Goal: Contribute content: Contribute content

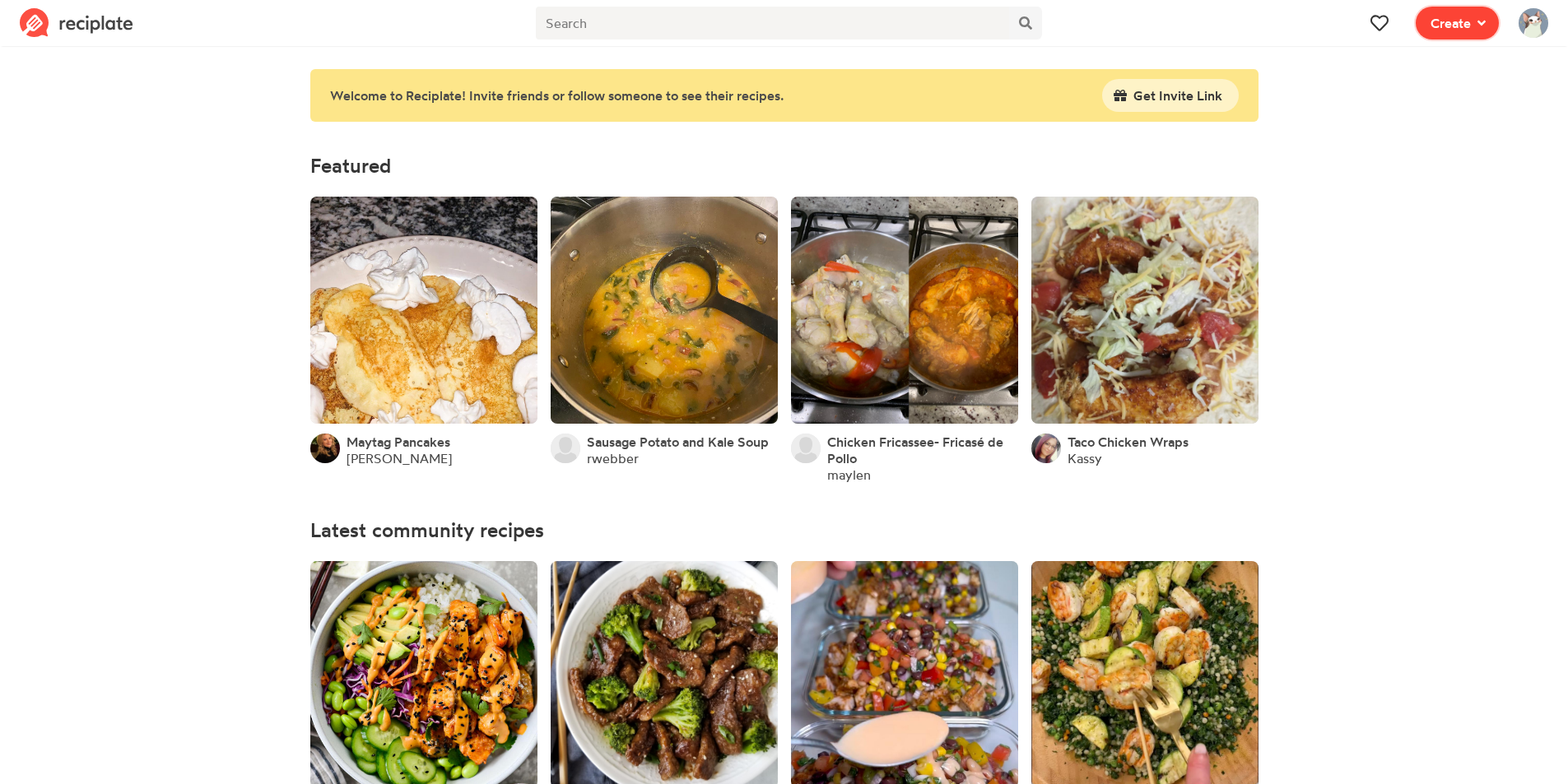
click at [1446, 22] on span "Create" at bounding box center [1450, 23] width 40 height 20
click at [1387, 73] on span "Write a recipe from scratch" at bounding box center [1398, 80] width 142 height 14
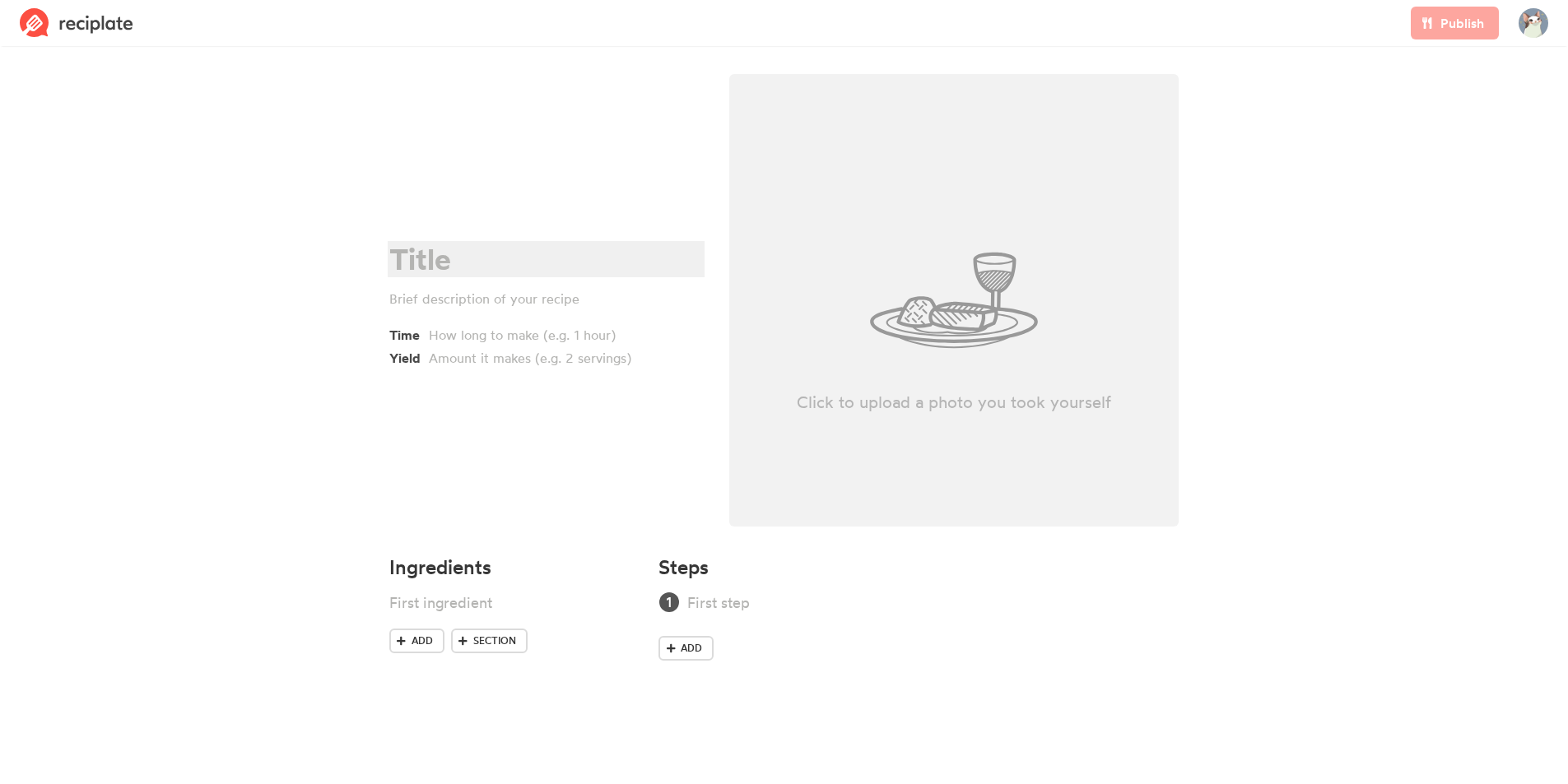
click at [521, 259] on div at bounding box center [543, 259] width 309 height 34
drag, startPoint x: 477, startPoint y: 612, endPoint x: 468, endPoint y: 601, distance: 14.2
click at [472, 607] on div at bounding box center [492, 602] width 206 height 22
click at [630, 597] on icon at bounding box center [628, 602] width 10 height 15
click at [498, 643] on span "Section" at bounding box center [495, 641] width 43 height 15
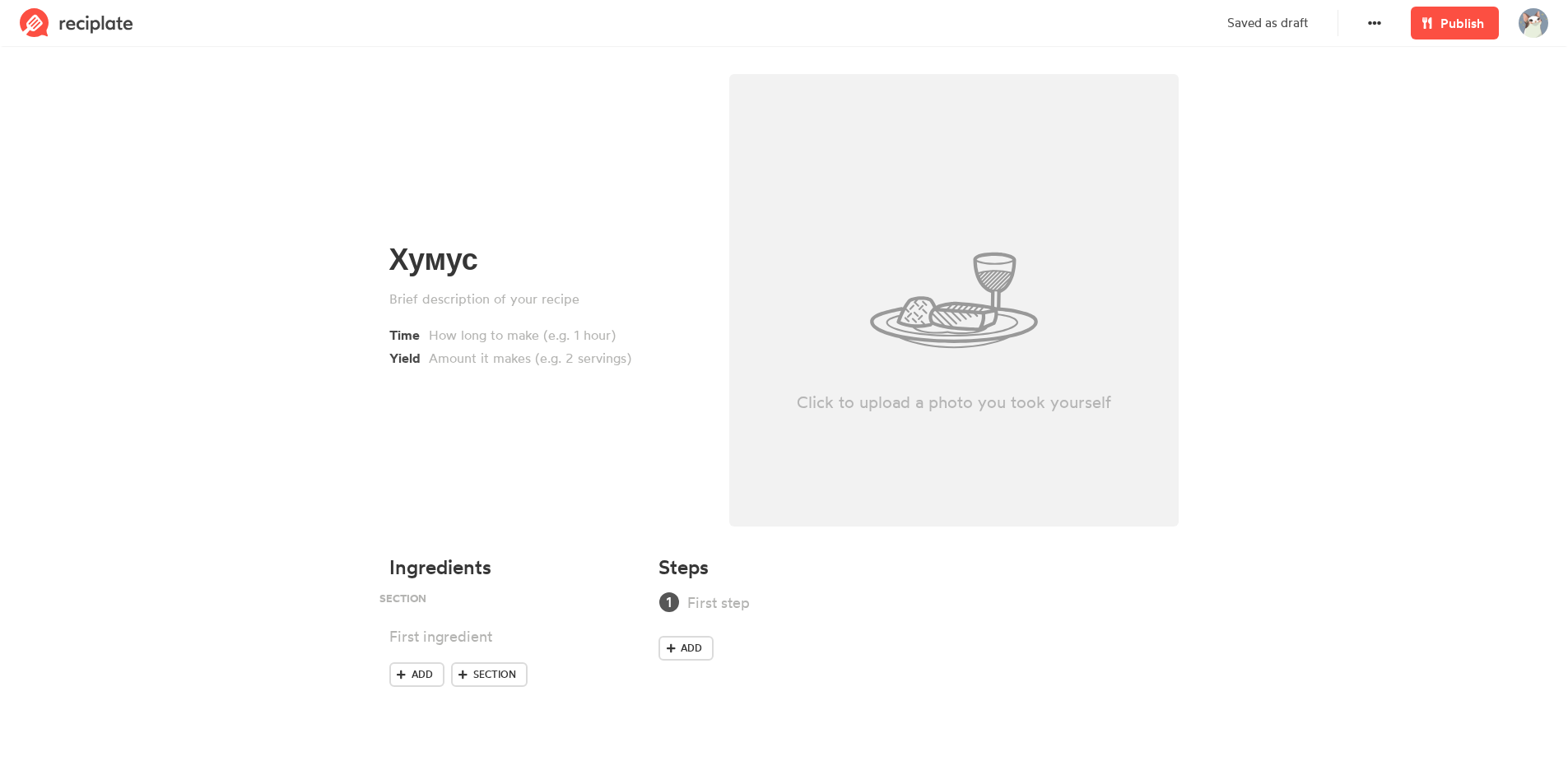
drag, startPoint x: 617, startPoint y: 638, endPoint x: 607, endPoint y: 594, distance: 45.1
click at [607, 594] on ul at bounding box center [514, 627] width 250 height 71
click at [517, 605] on div at bounding box center [492, 610] width 206 height 22
click at [477, 639] on div at bounding box center [492, 636] width 206 height 22
click at [514, 620] on div "Крем" at bounding box center [492, 610] width 206 height 22
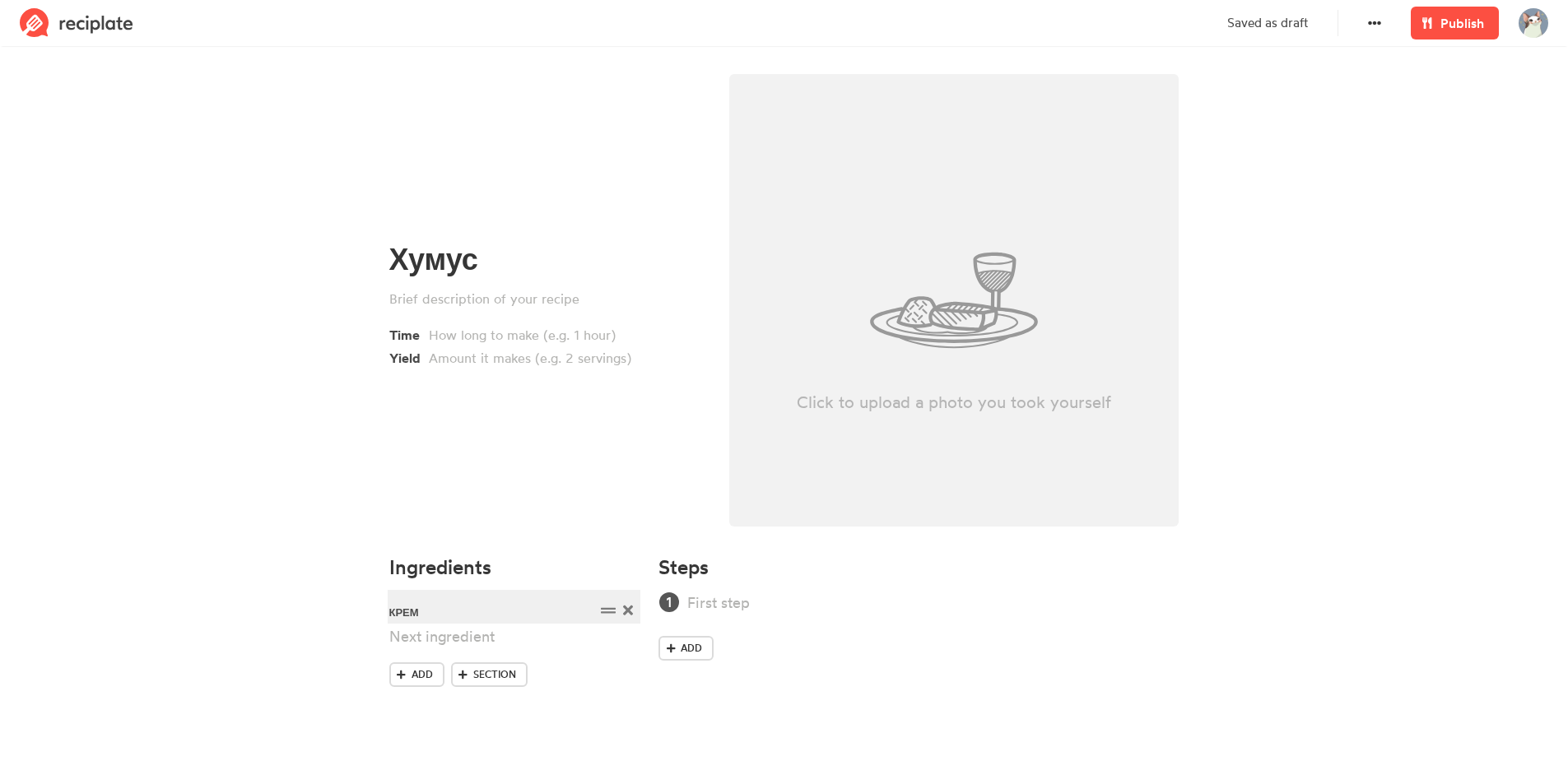
click at [514, 620] on div "Крем" at bounding box center [492, 610] width 206 height 22
click at [497, 641] on div at bounding box center [492, 636] width 206 height 22
click at [635, 715] on span at bounding box center [627, 712] width 17 height 22
click at [516, 726] on link "Section" at bounding box center [489, 726] width 77 height 25
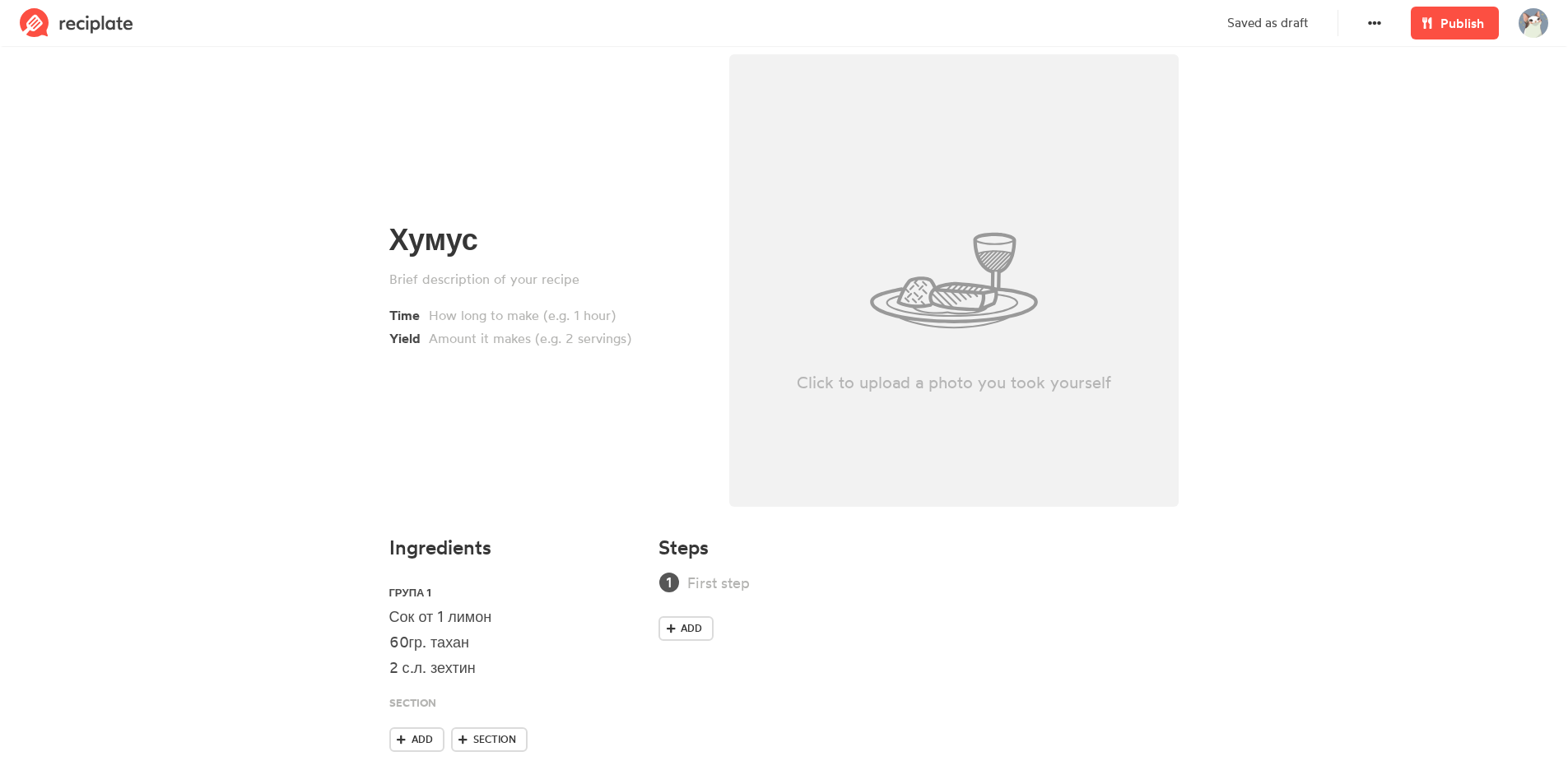
scroll to position [41, 0]
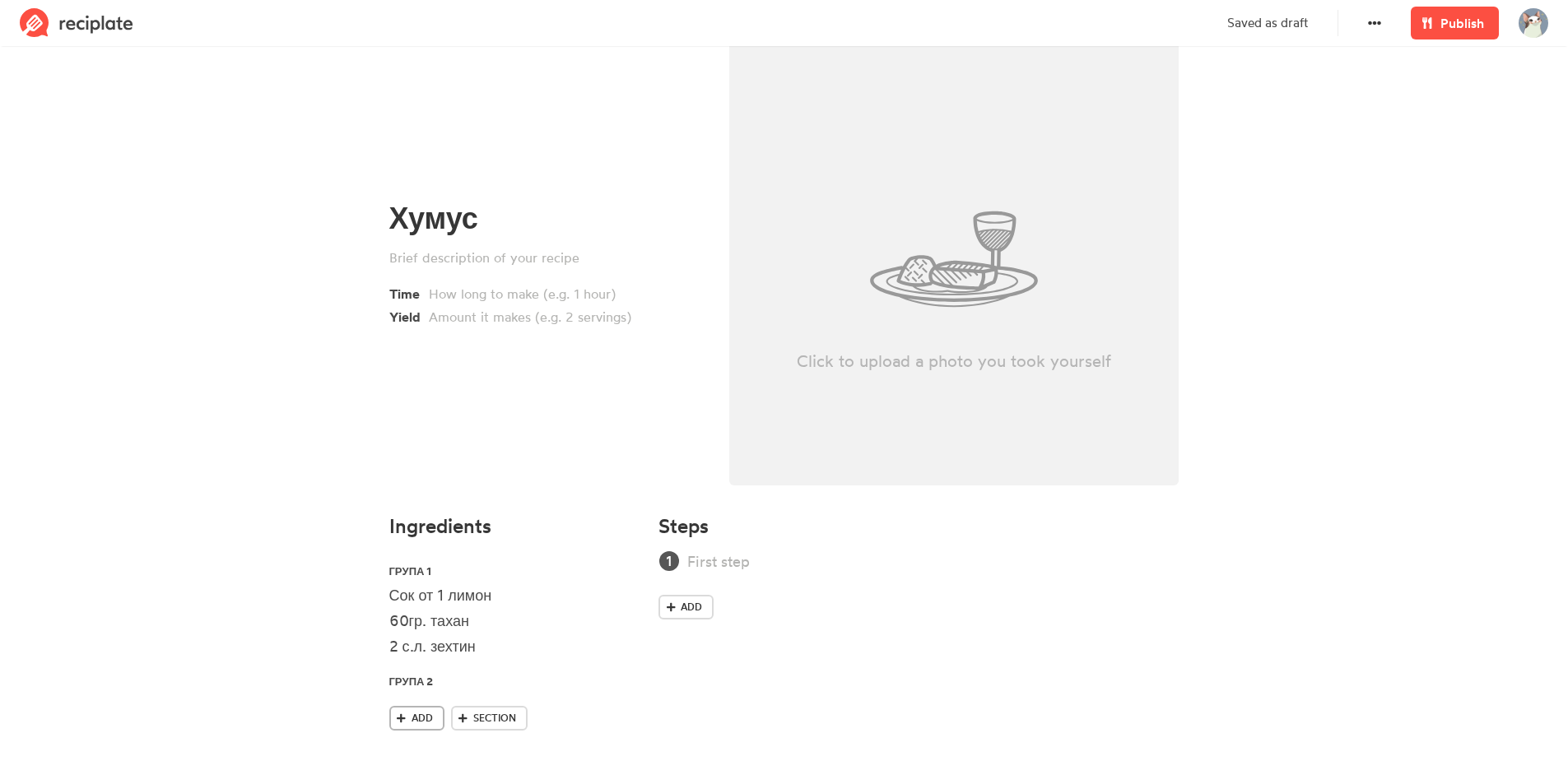
click at [397, 717] on icon at bounding box center [401, 718] width 9 height 10
click at [1039, 184] on div "Click to upload a photo you took yourself" at bounding box center [954, 259] width 450 height 452
type input "C:\fakepath\ChatGPT Image Aug 18, 2025, 08_36_48 PM.png"
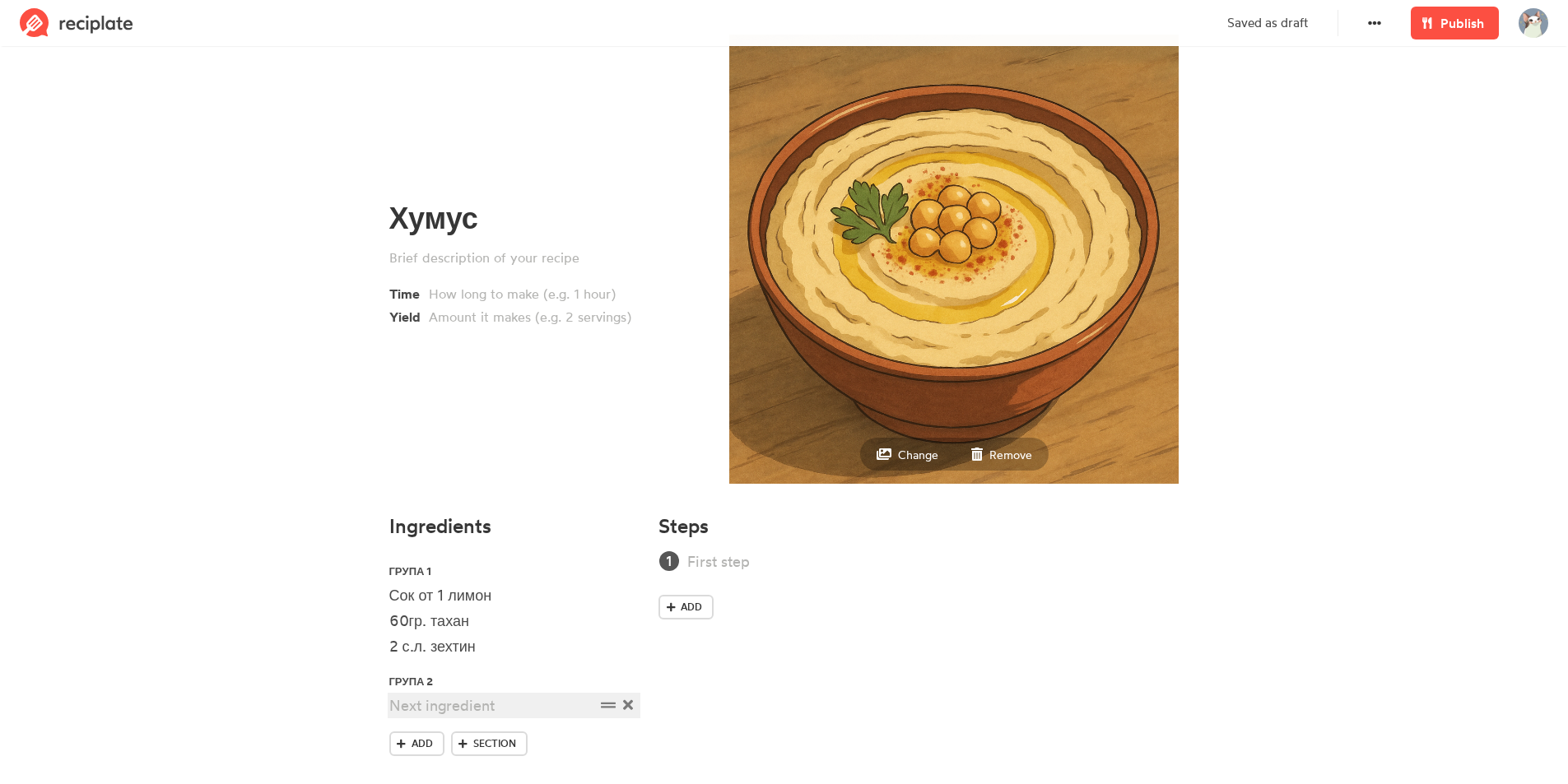
click at [491, 700] on div at bounding box center [492, 705] width 206 height 22
click at [427, 767] on span "Add" at bounding box center [422, 766] width 21 height 15
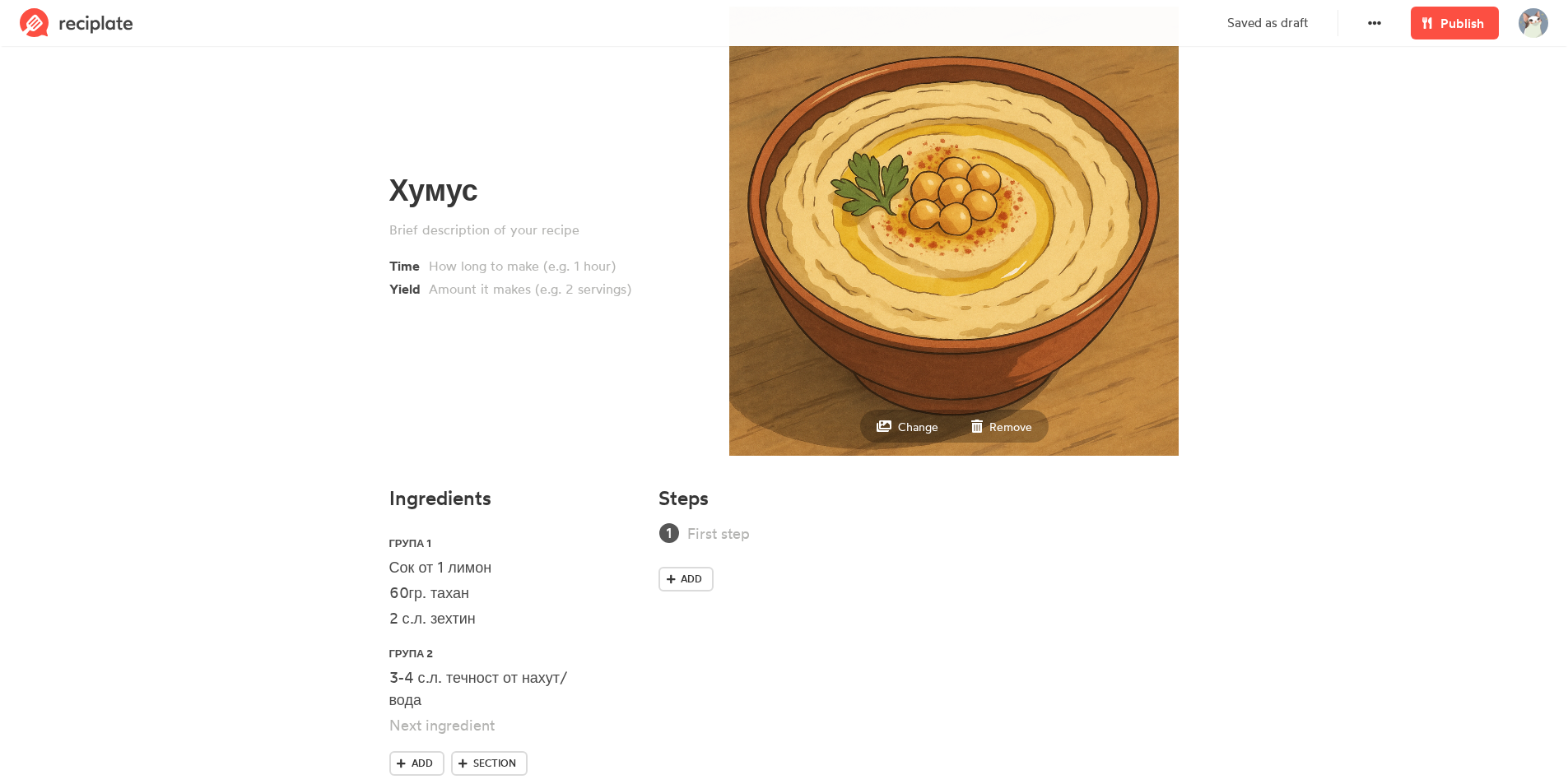
scroll to position [114, 0]
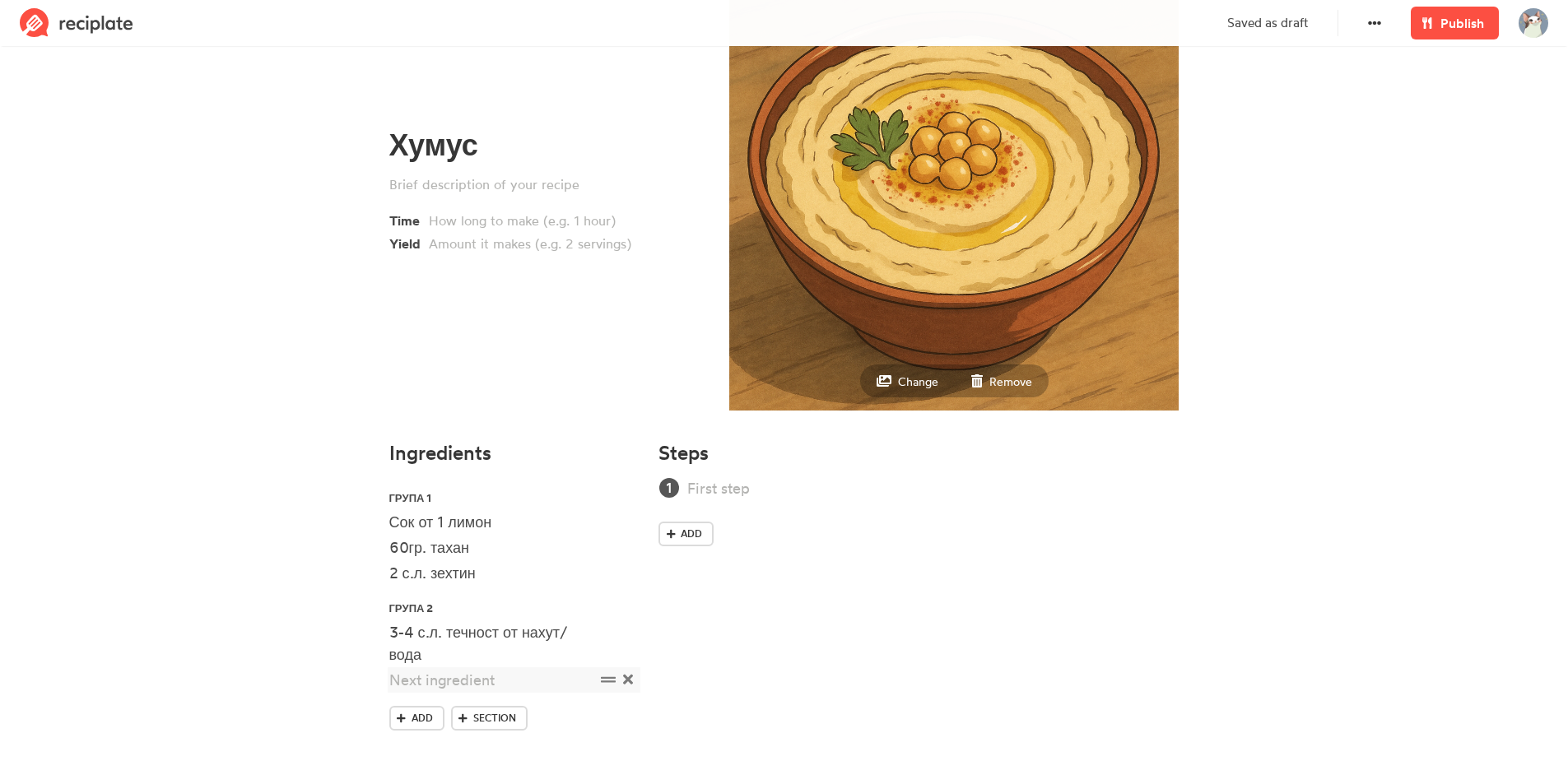
click at [630, 673] on icon at bounding box center [628, 680] width 10 height 15
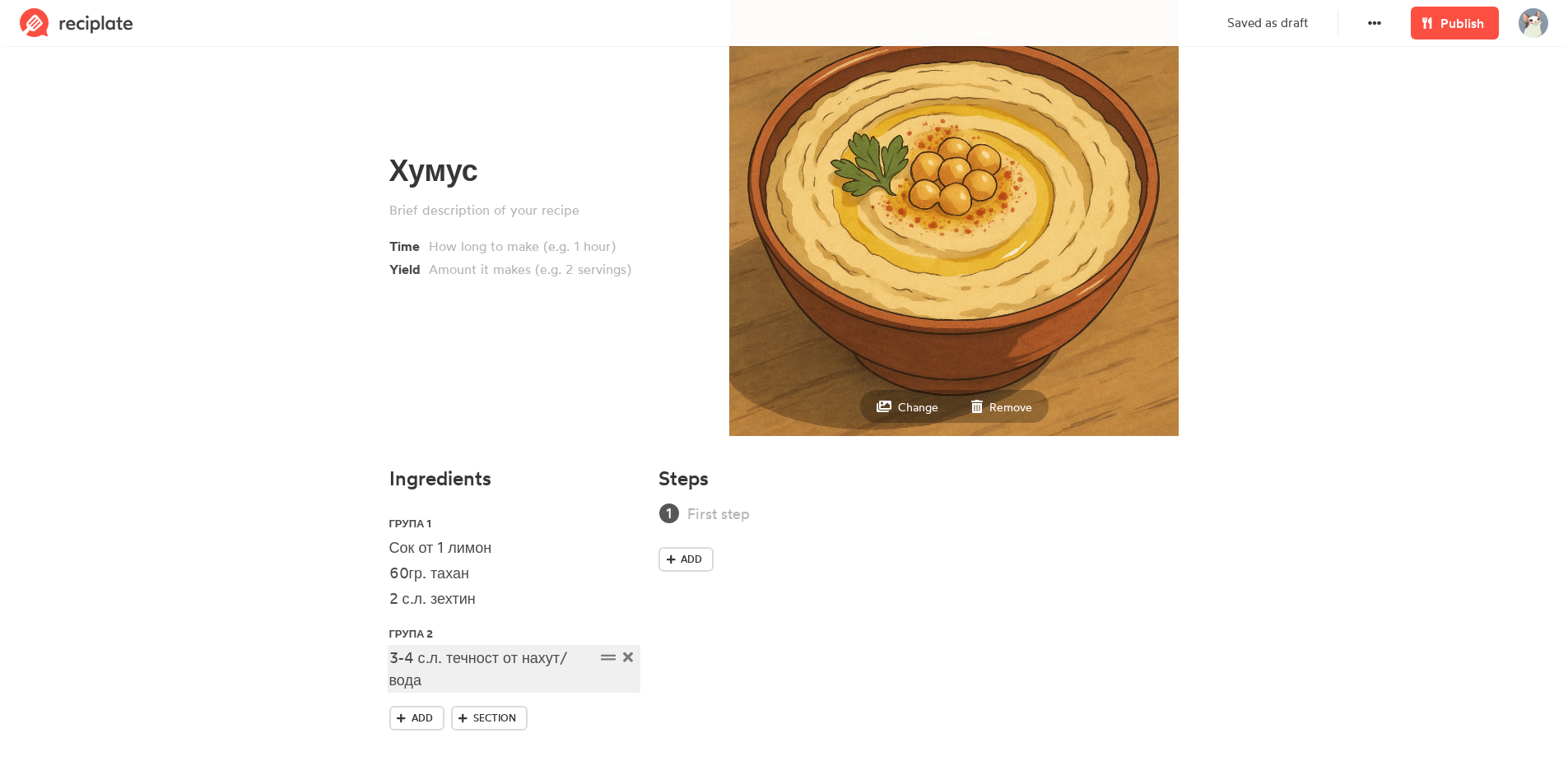
click at [591, 678] on div "3-4 с.л. течност от нахут/вода" at bounding box center [492, 669] width 206 height 44
click at [487, 740] on span "Section" at bounding box center [495, 744] width 43 height 15
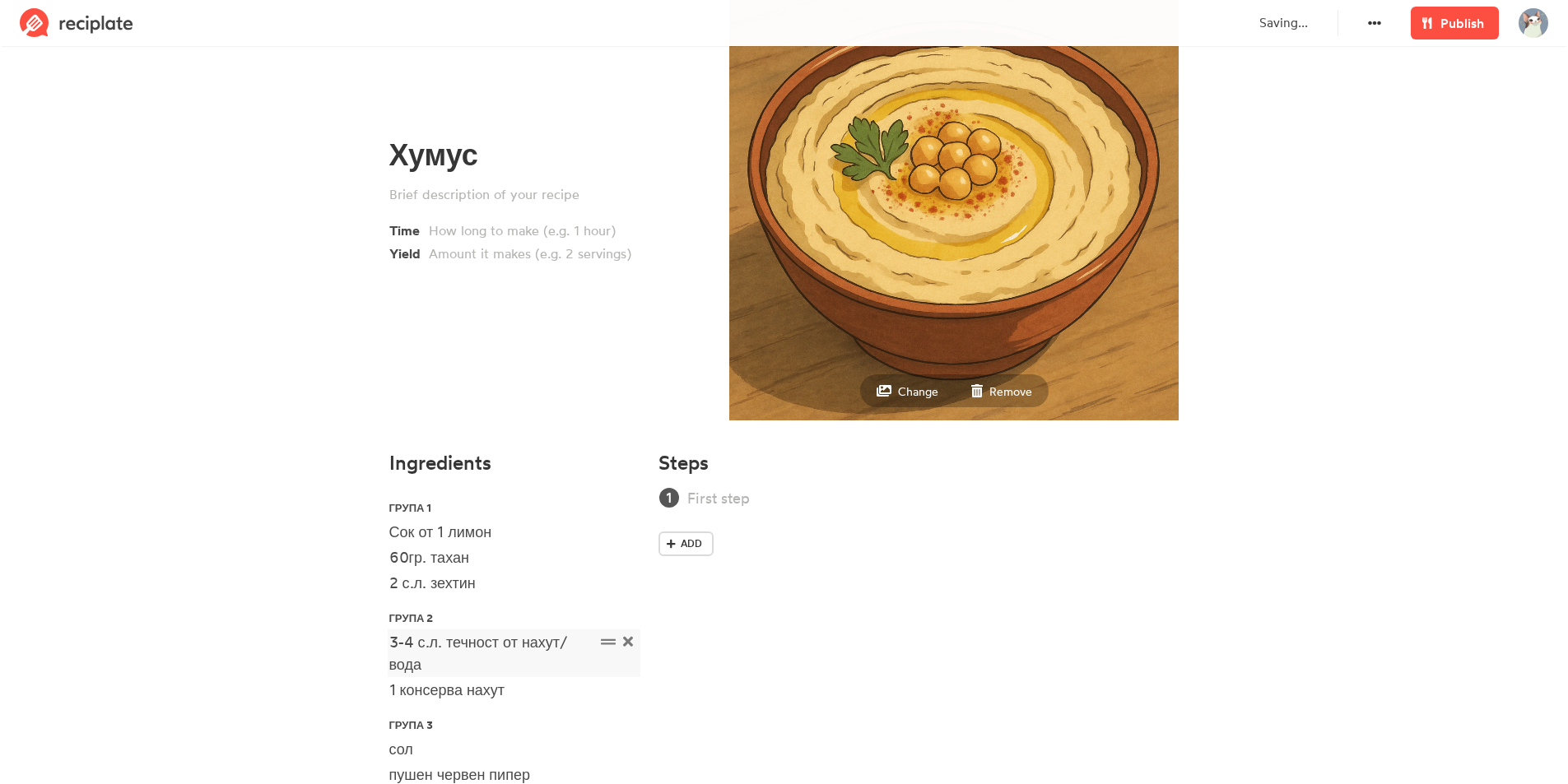
scroll to position [225, 0]
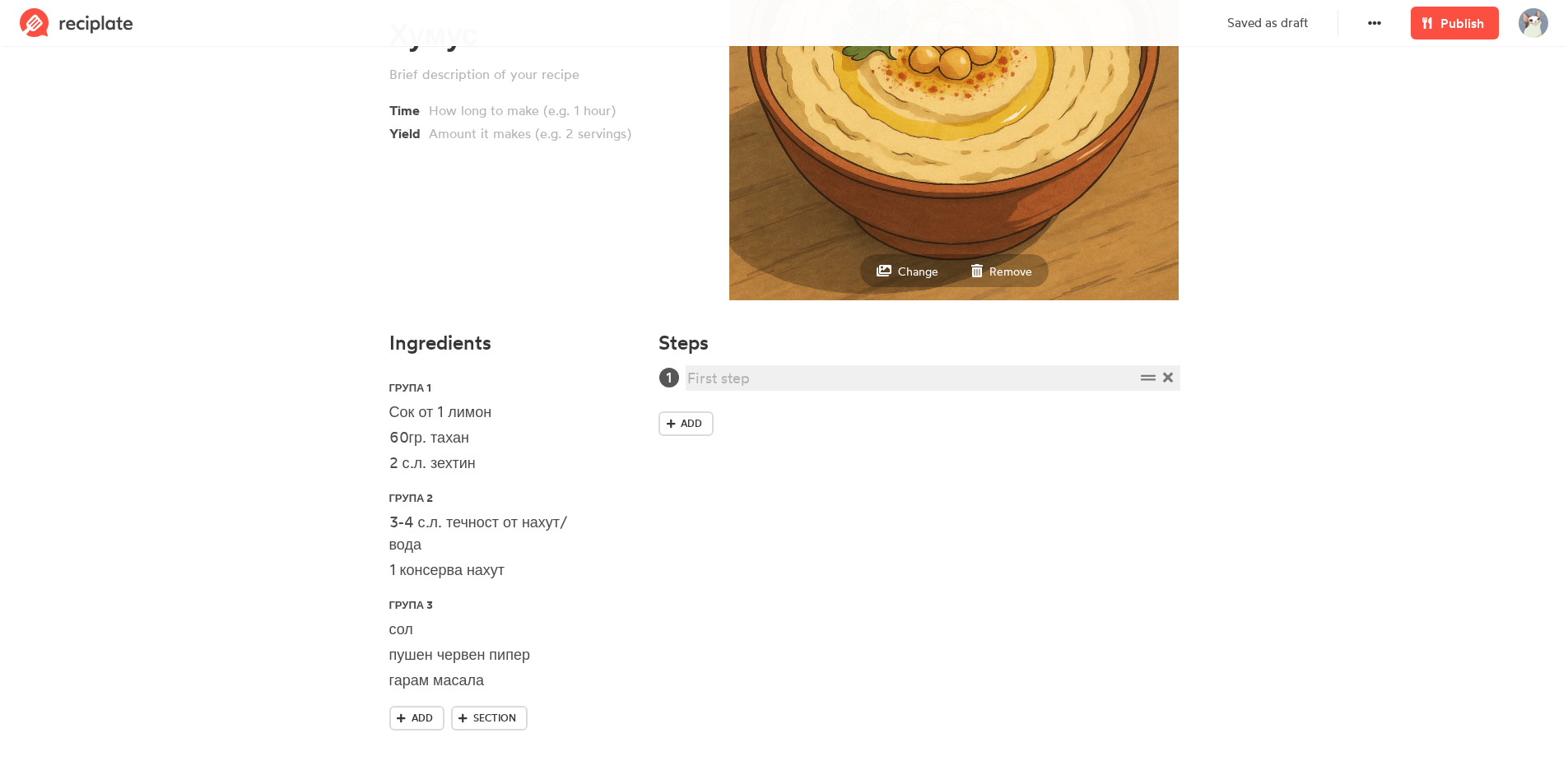
click at [724, 385] on div at bounding box center [910, 378] width 447 height 22
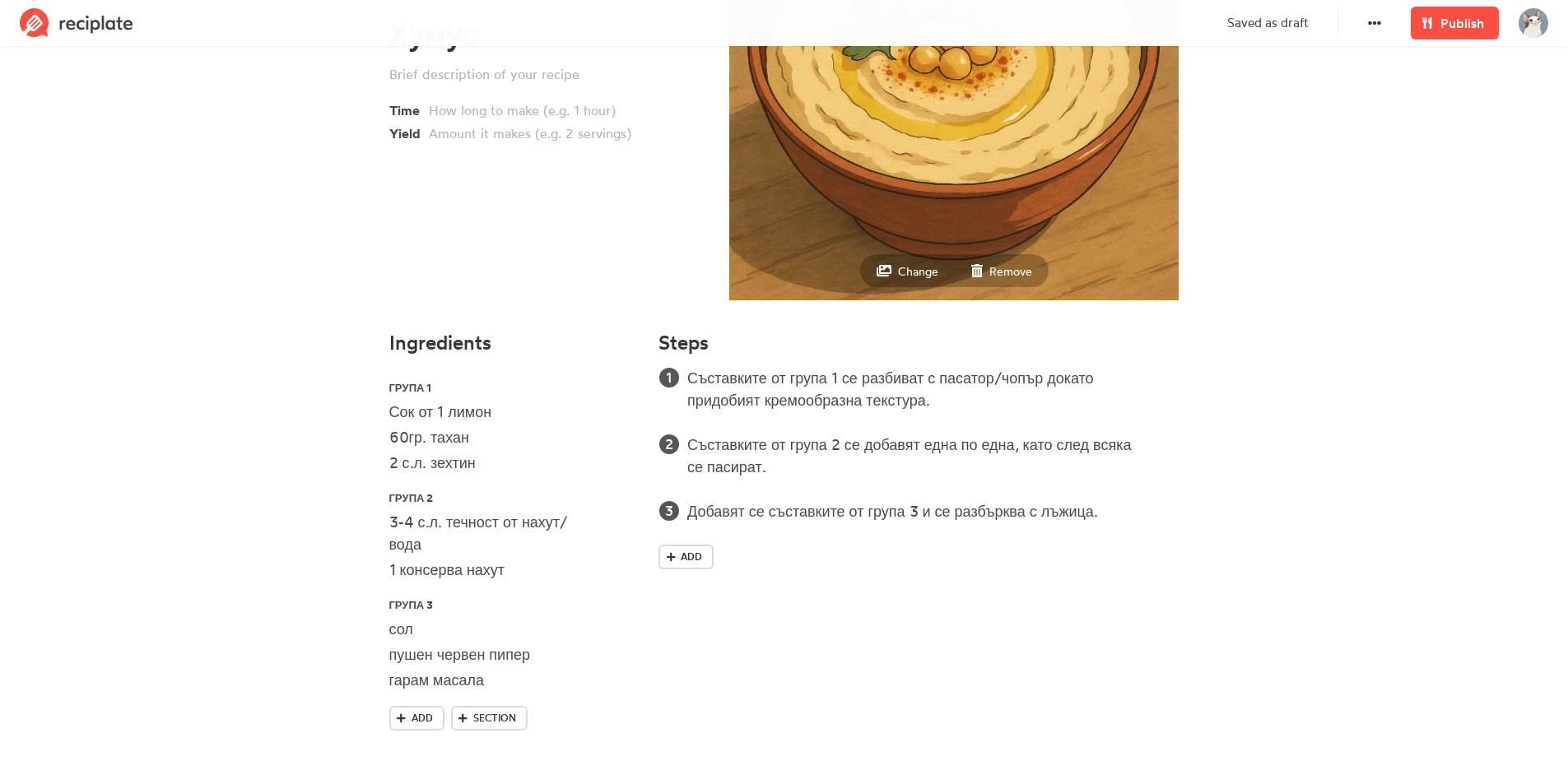
click at [1370, 397] on section "Хумус Time Yield Change Remove Ingredients ГРупа 1 Сок от 1 лимон 60гр. тахан 2…" at bounding box center [784, 305] width 1568 height 958
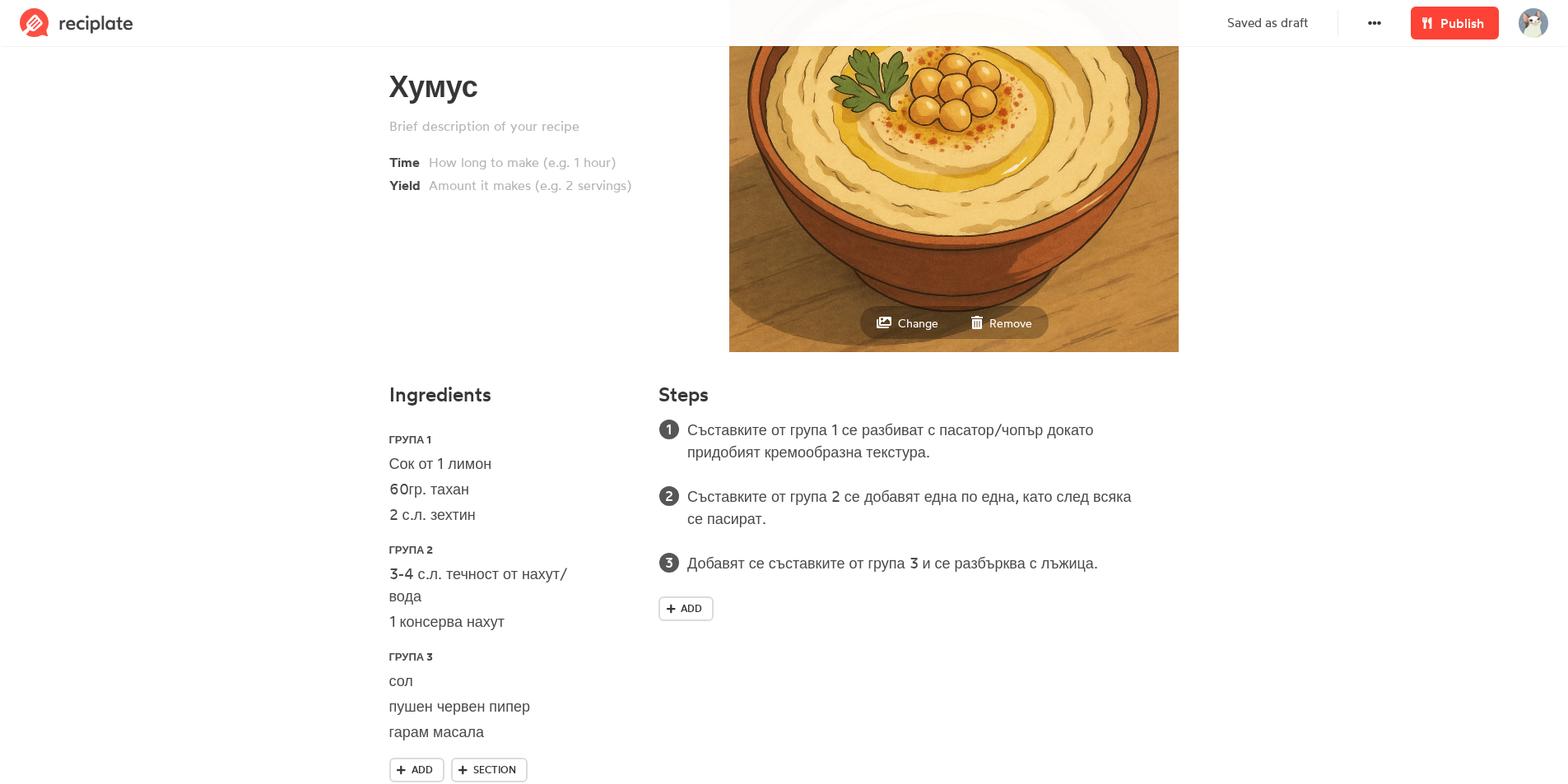
click at [1473, 19] on span "Publish" at bounding box center [1462, 23] width 44 height 20
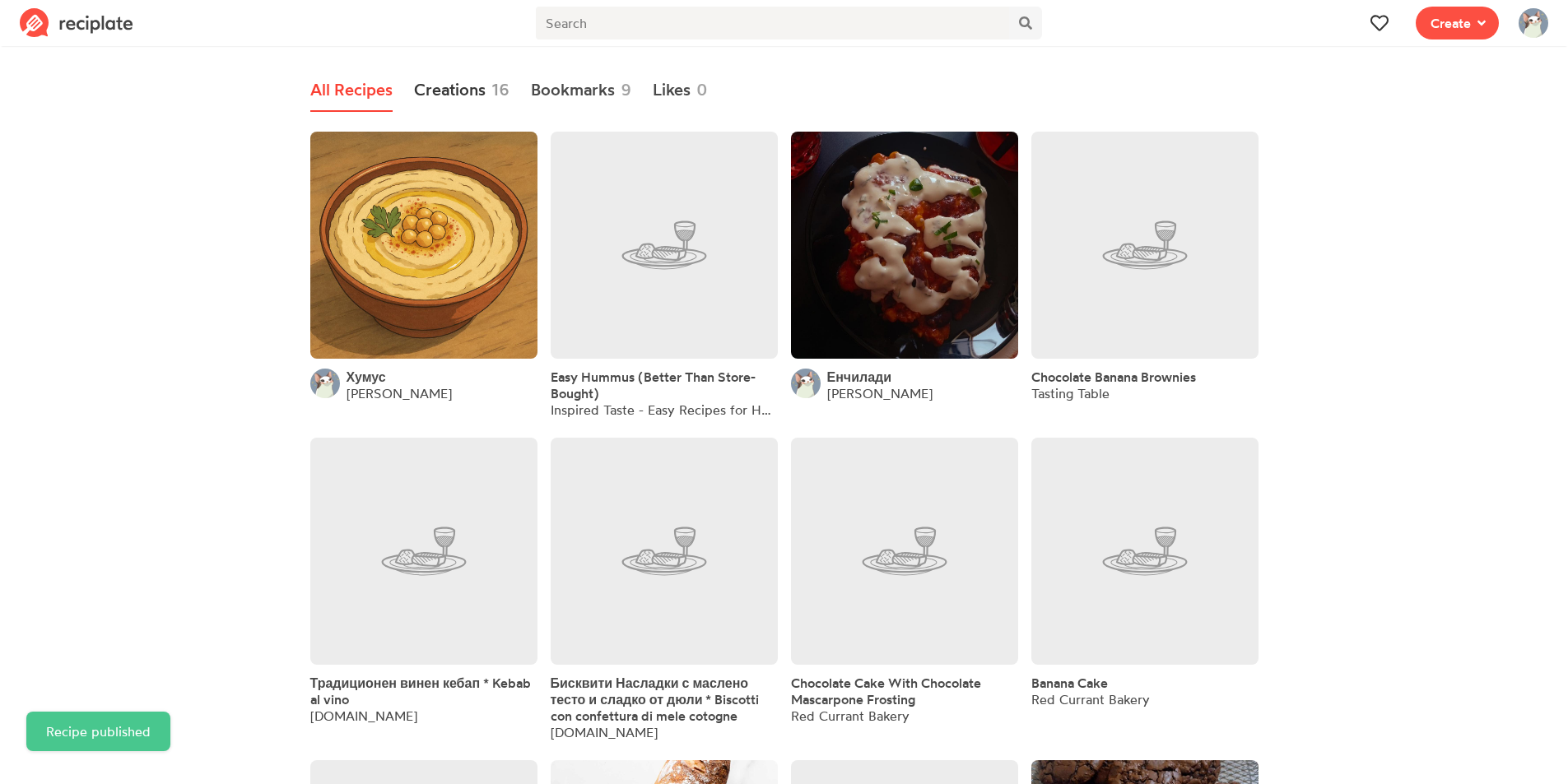
click at [487, 92] on link "Creations 16" at bounding box center [462, 90] width 95 height 43
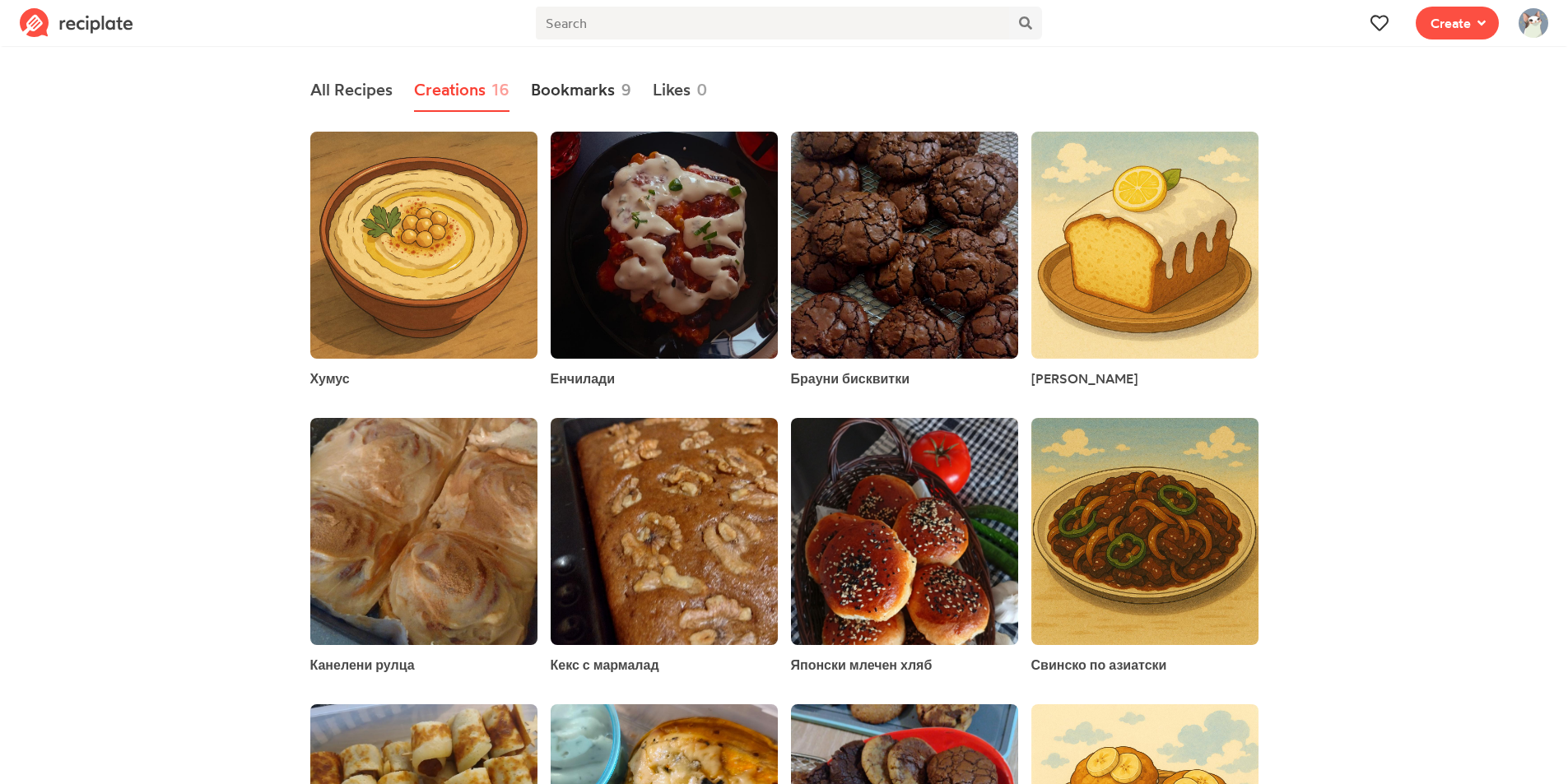
click at [604, 91] on link "Bookmarks 9" at bounding box center [581, 90] width 100 height 43
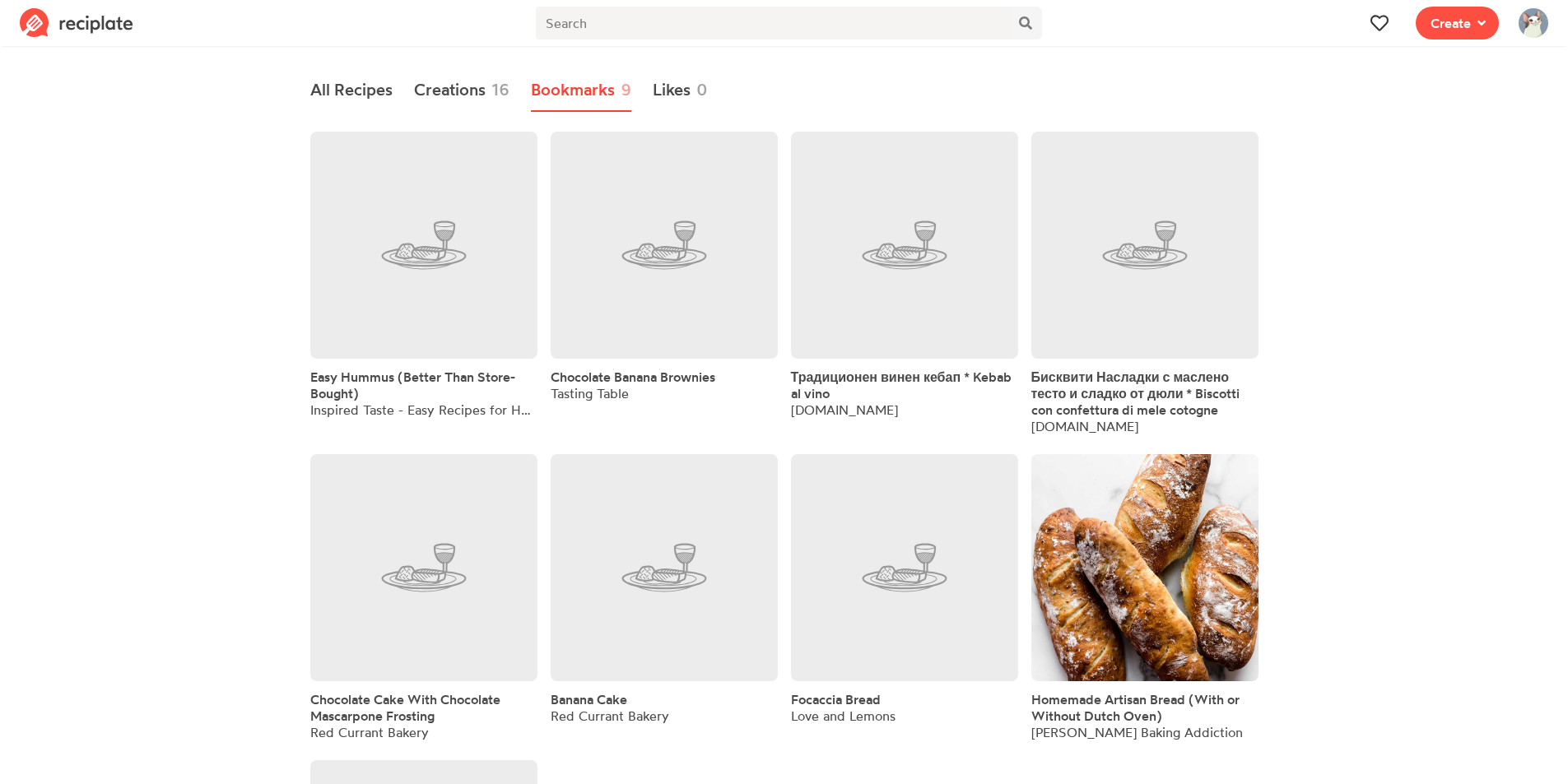
click at [510, 90] on ul "All Recipes Creations 16 Bookmarks 9 Likes 0" at bounding box center [784, 90] width 948 height 43
click at [606, 218] on link at bounding box center [664, 245] width 227 height 227
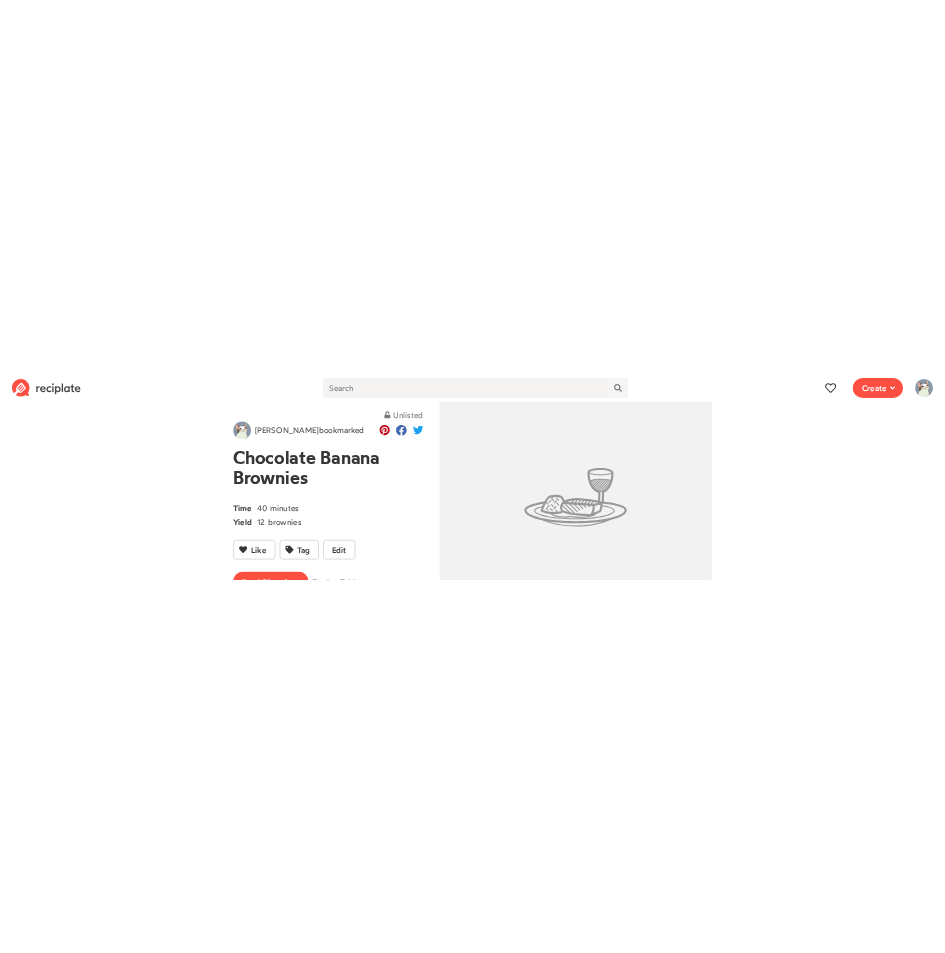
scroll to position [96, 0]
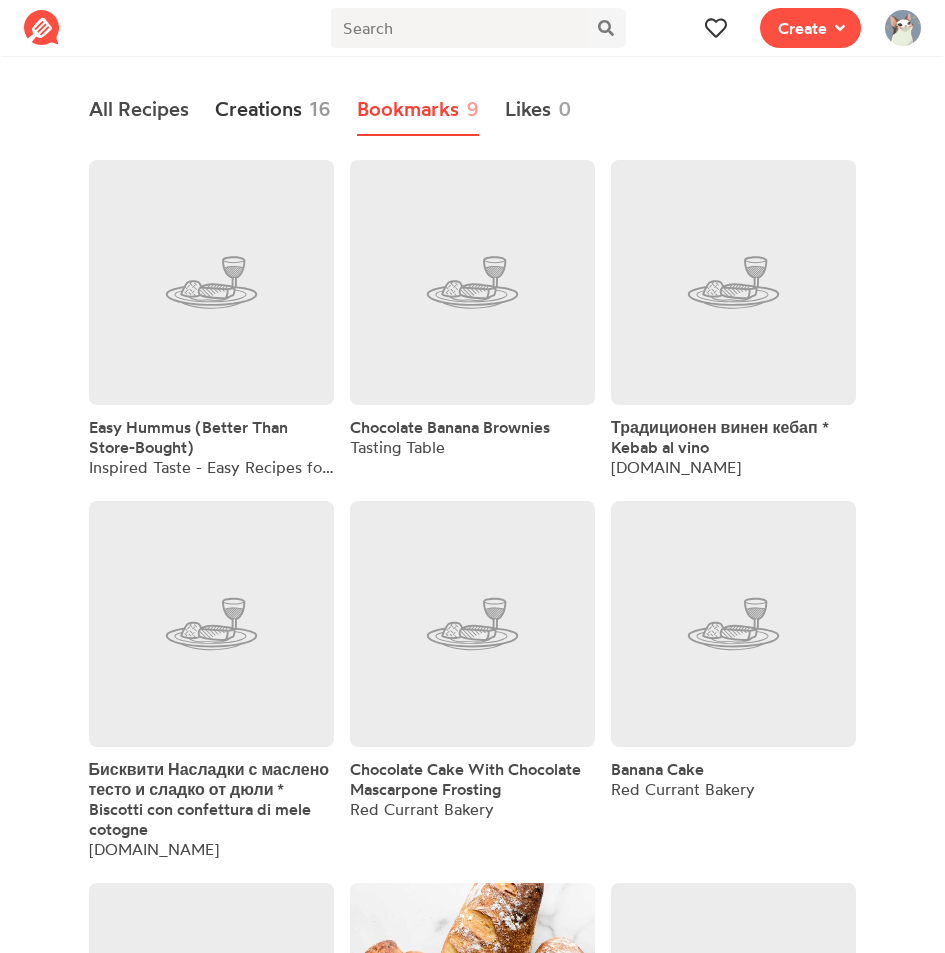
click at [231, 126] on link "Creations 16" at bounding box center [273, 110] width 116 height 52
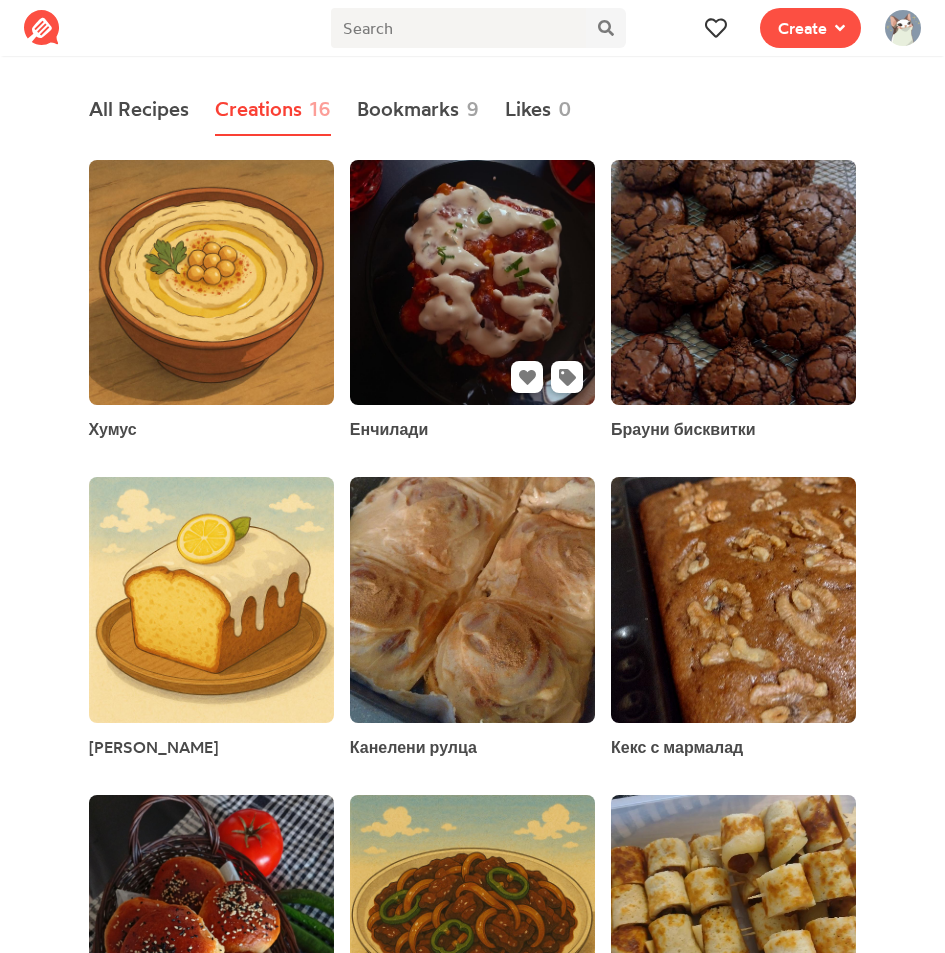
click at [473, 331] on link at bounding box center [472, 282] width 245 height 245
click at [401, 117] on link "Bookmarks 9" at bounding box center [418, 110] width 122 height 52
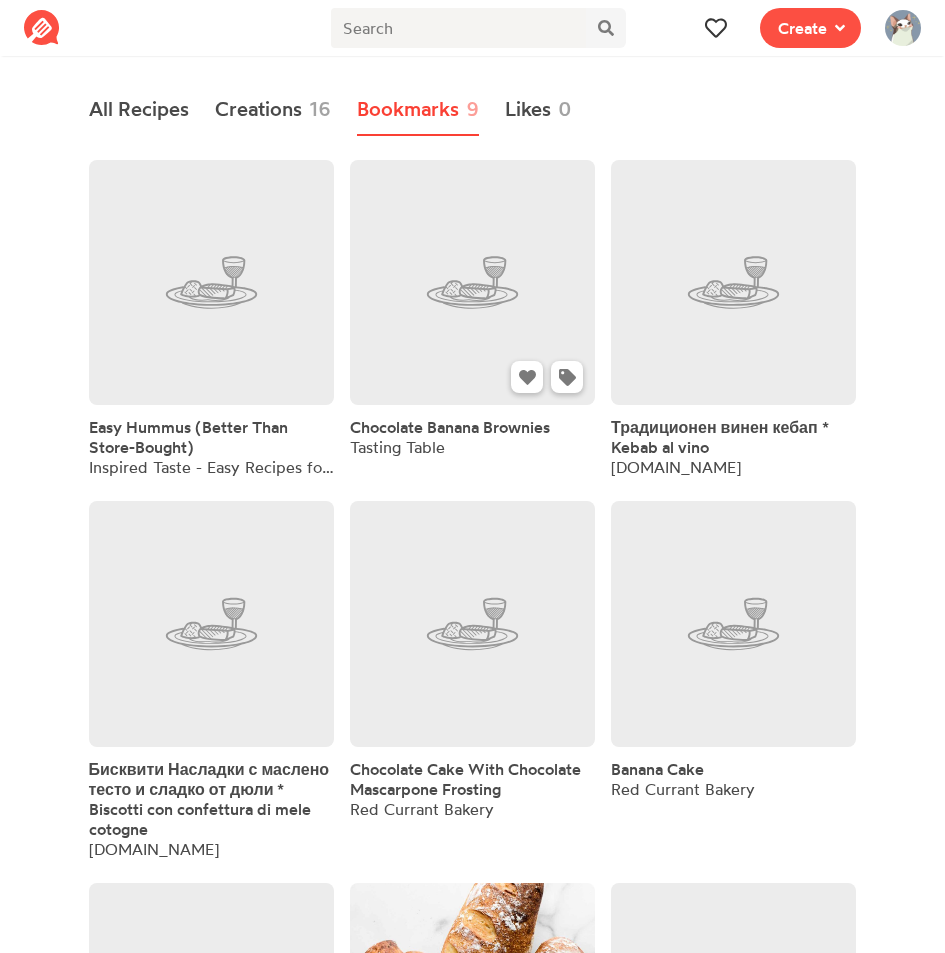
click at [492, 278] on link at bounding box center [472, 282] width 245 height 245
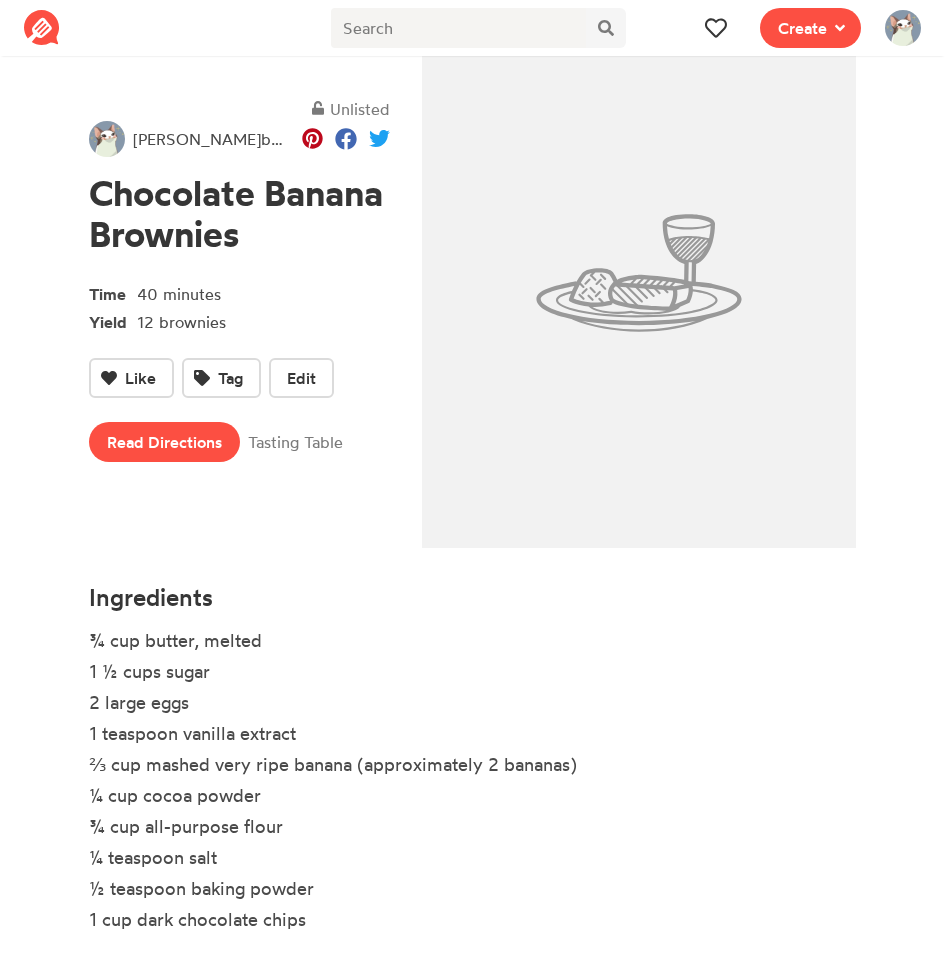
scroll to position [118, 0]
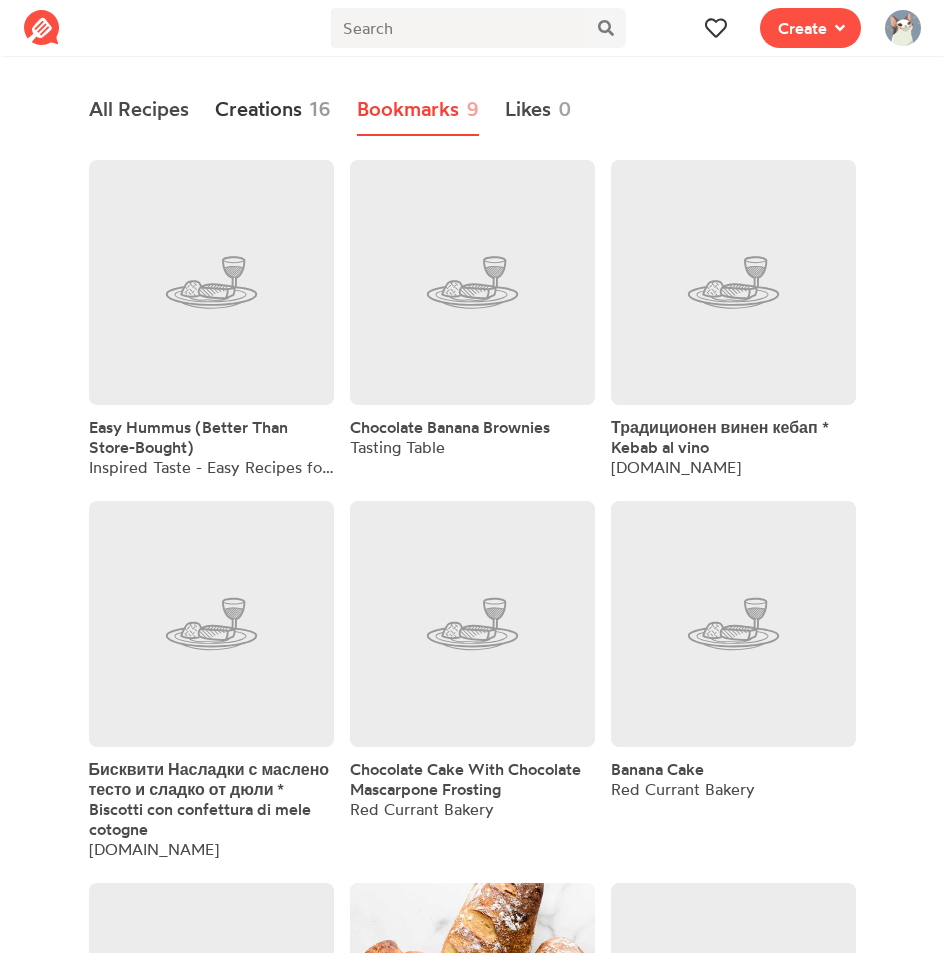
click at [242, 111] on link "Creations 16" at bounding box center [273, 110] width 116 height 52
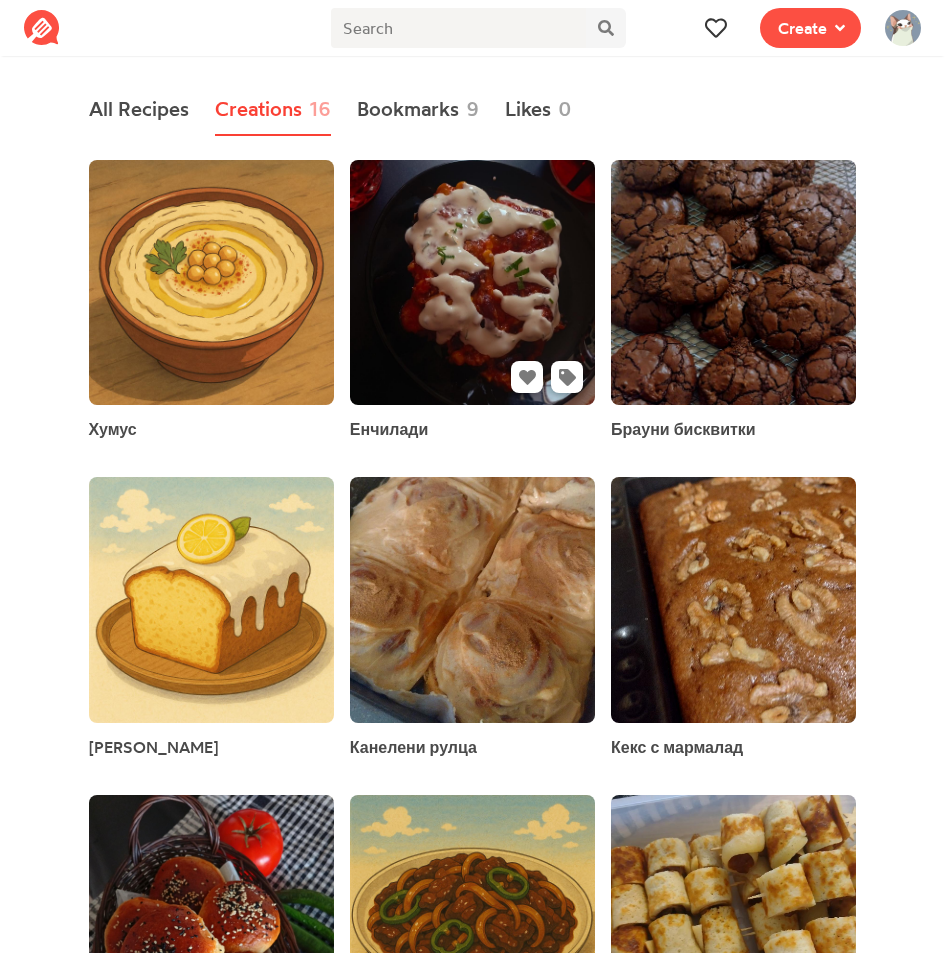
click at [458, 265] on link at bounding box center [472, 282] width 245 height 245
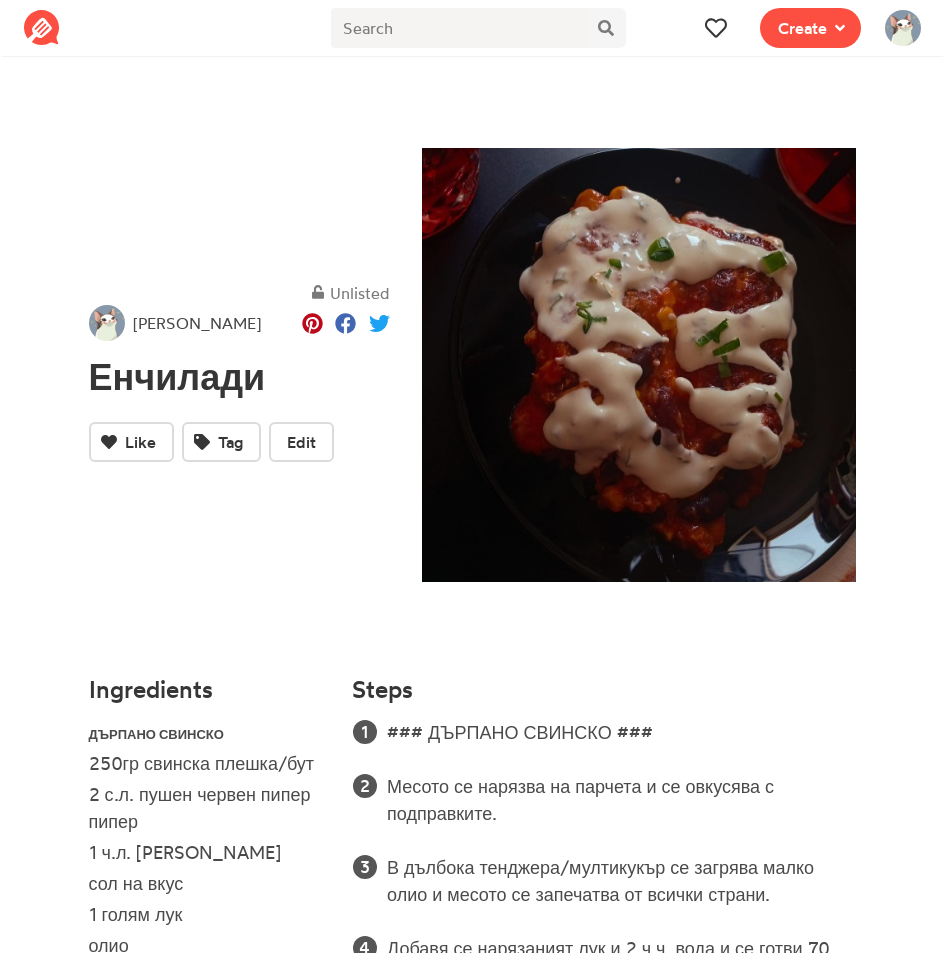
click at [606, 355] on img at bounding box center [639, 365] width 435 height 435
click at [312, 449] on span "Edit" at bounding box center [301, 442] width 29 height 24
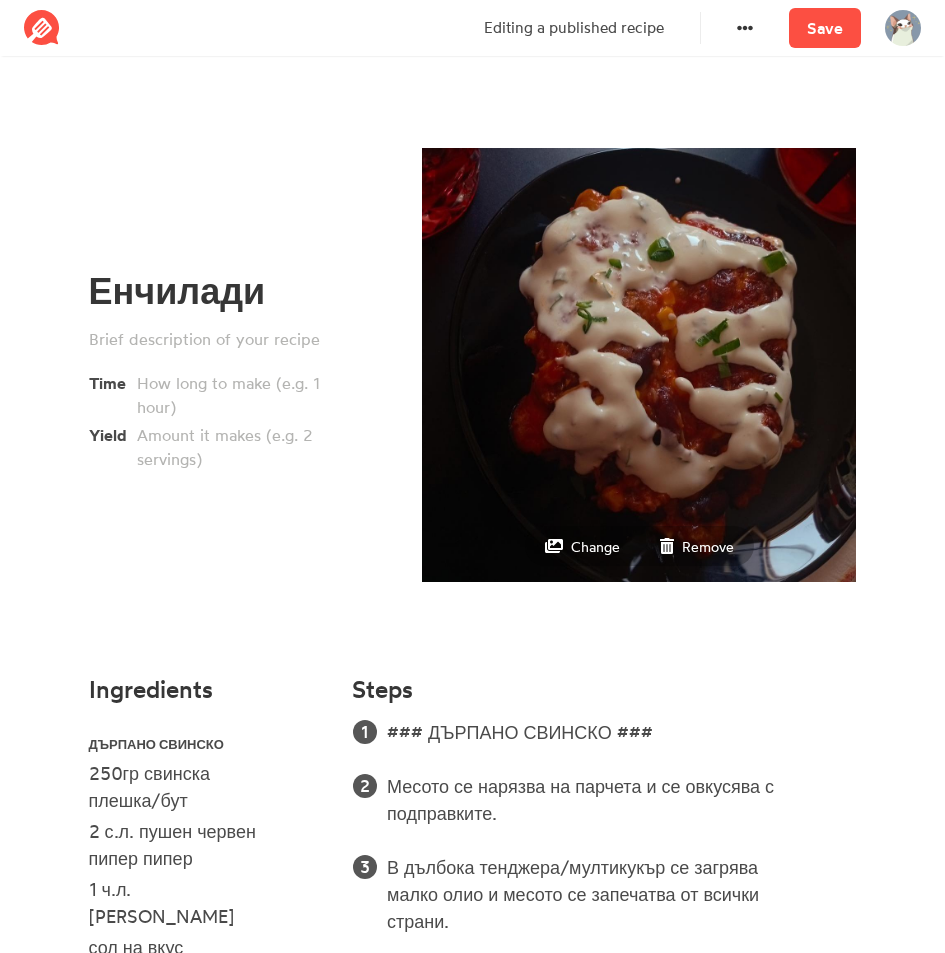
click at [625, 339] on img at bounding box center [639, 365] width 435 height 435
click at [582, 545] on small "Change" at bounding box center [595, 546] width 49 height 17
type input "C:\fakepath\ChatGPT Image Aug 18, 2025, 08_49_41 PM.png"
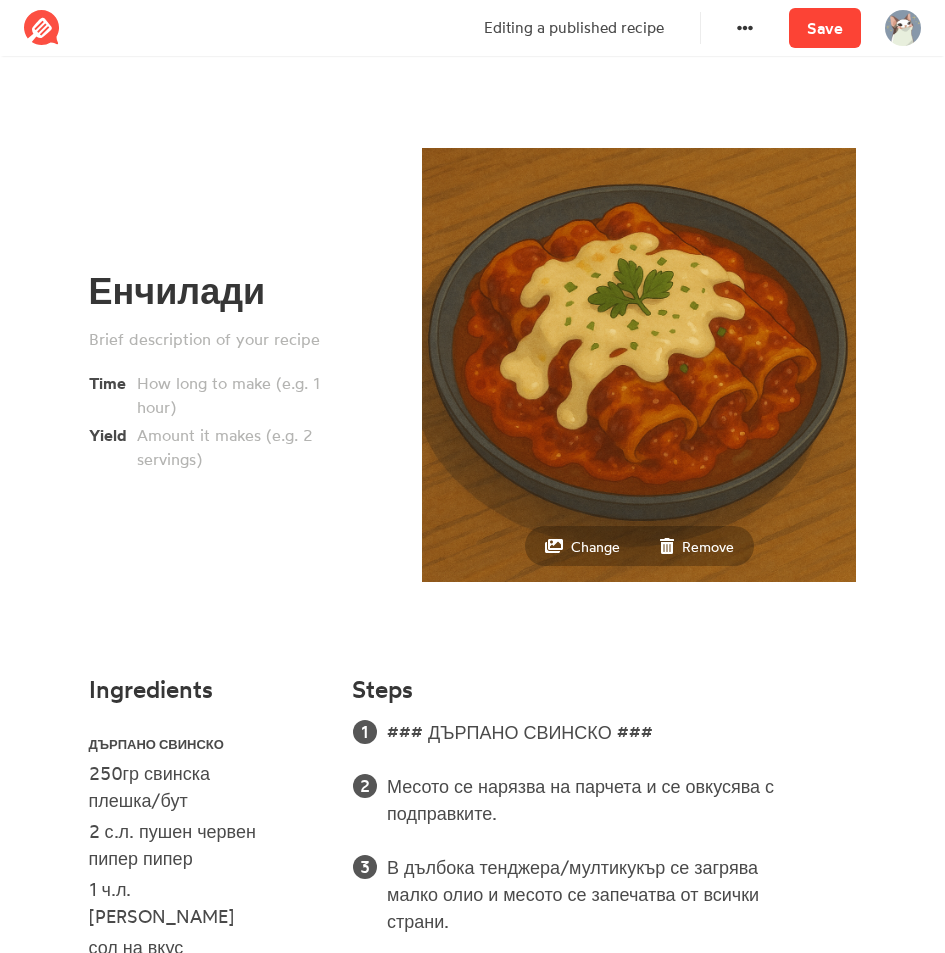
click at [829, 27] on link "Save" at bounding box center [825, 28] width 72 height 40
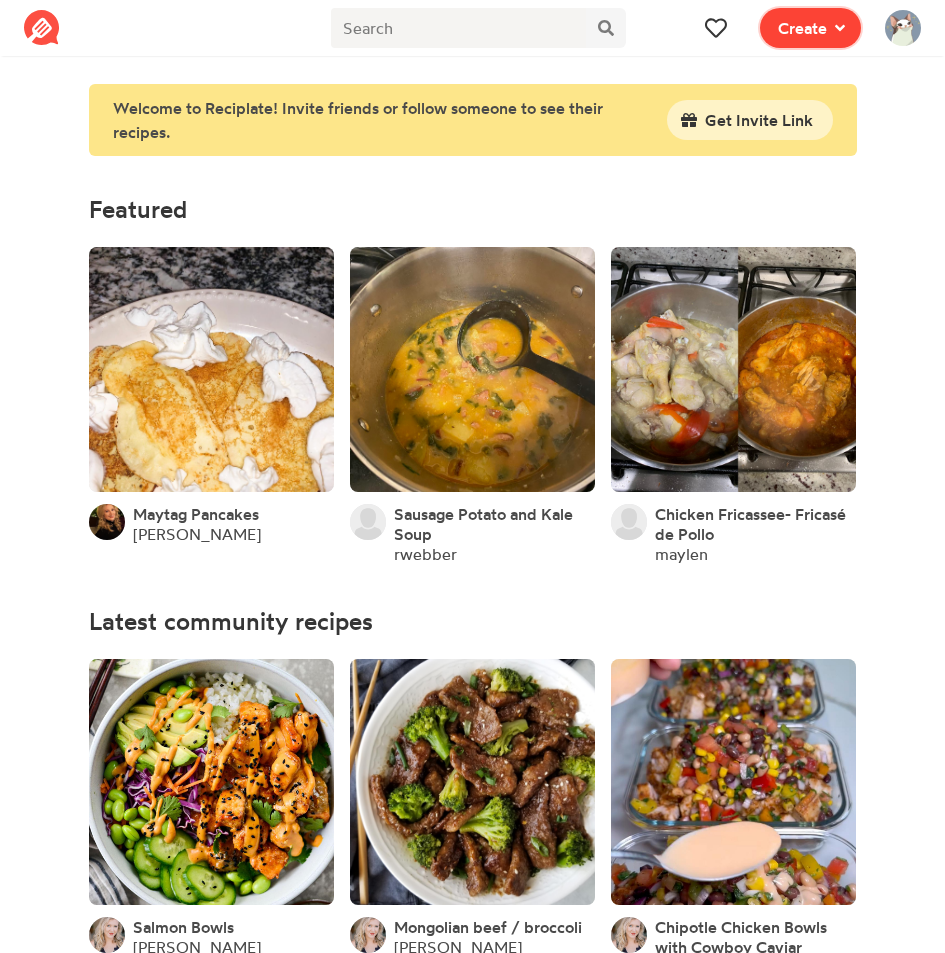
click at [785, 35] on span "Create" at bounding box center [802, 28] width 49 height 24
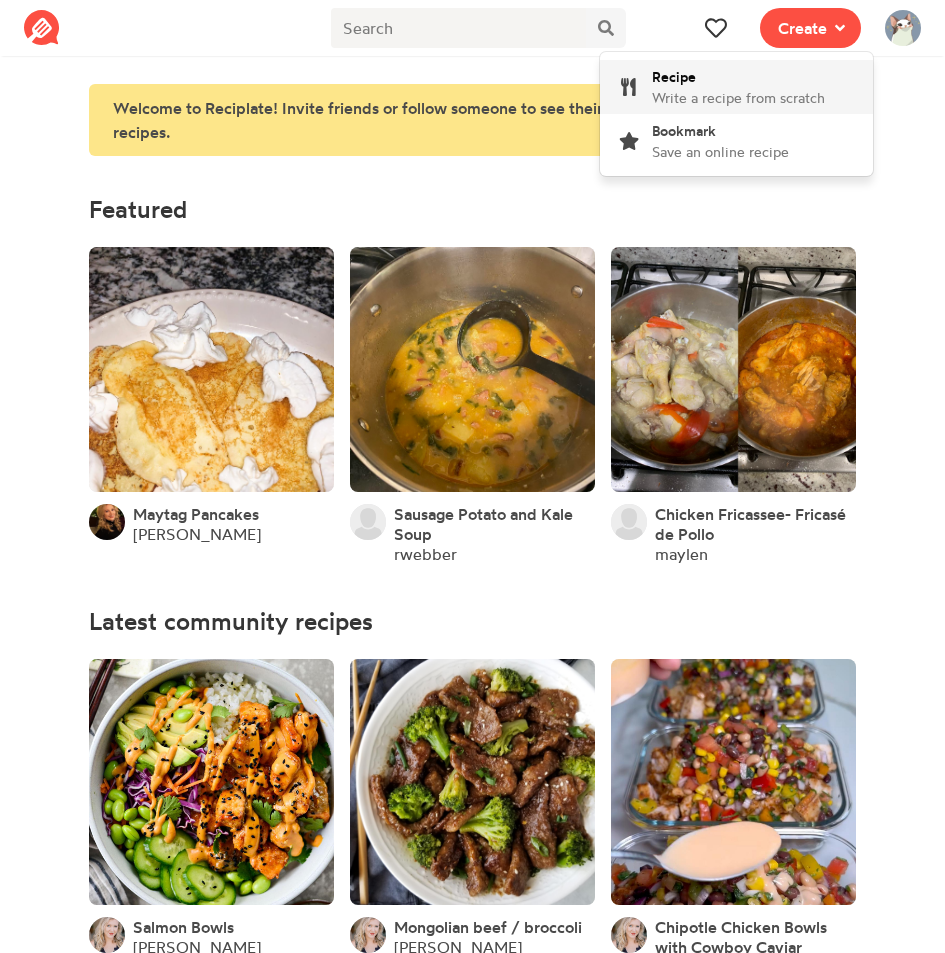
click at [804, 77] on div "Recipe Write a recipe from scratch" at bounding box center [738, 87] width 173 height 42
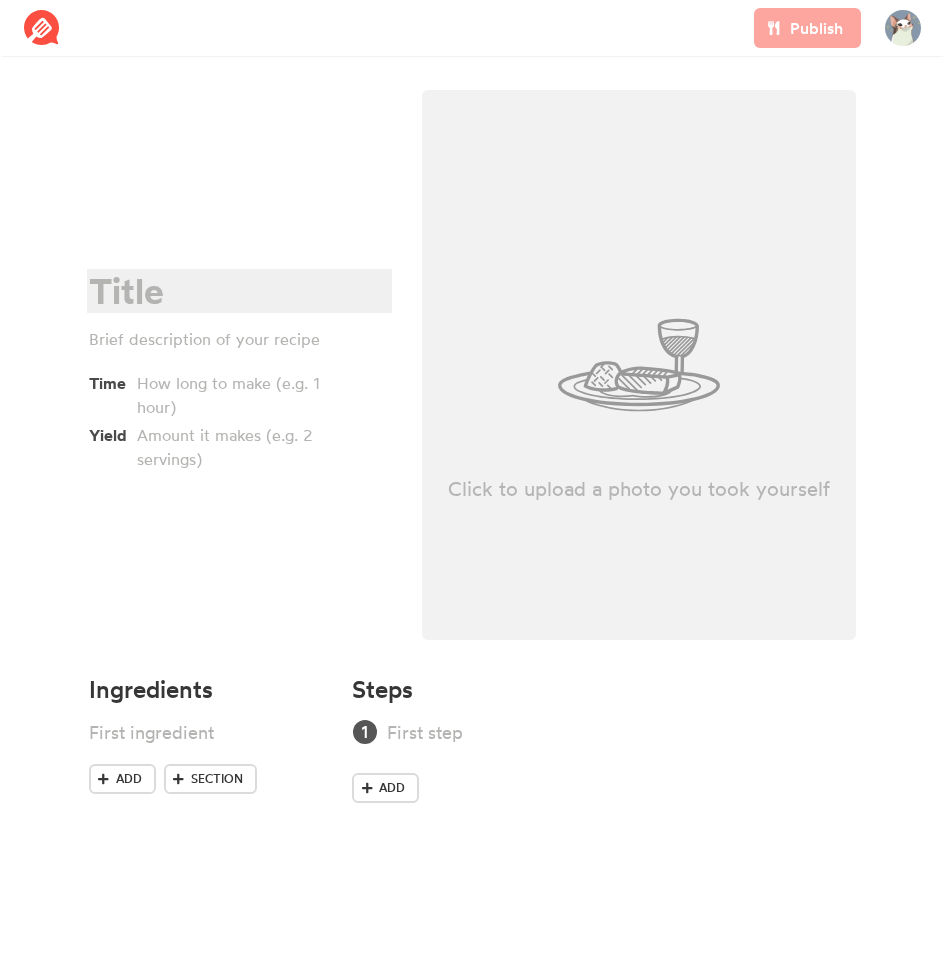
click at [320, 271] on div at bounding box center [236, 291] width 295 height 41
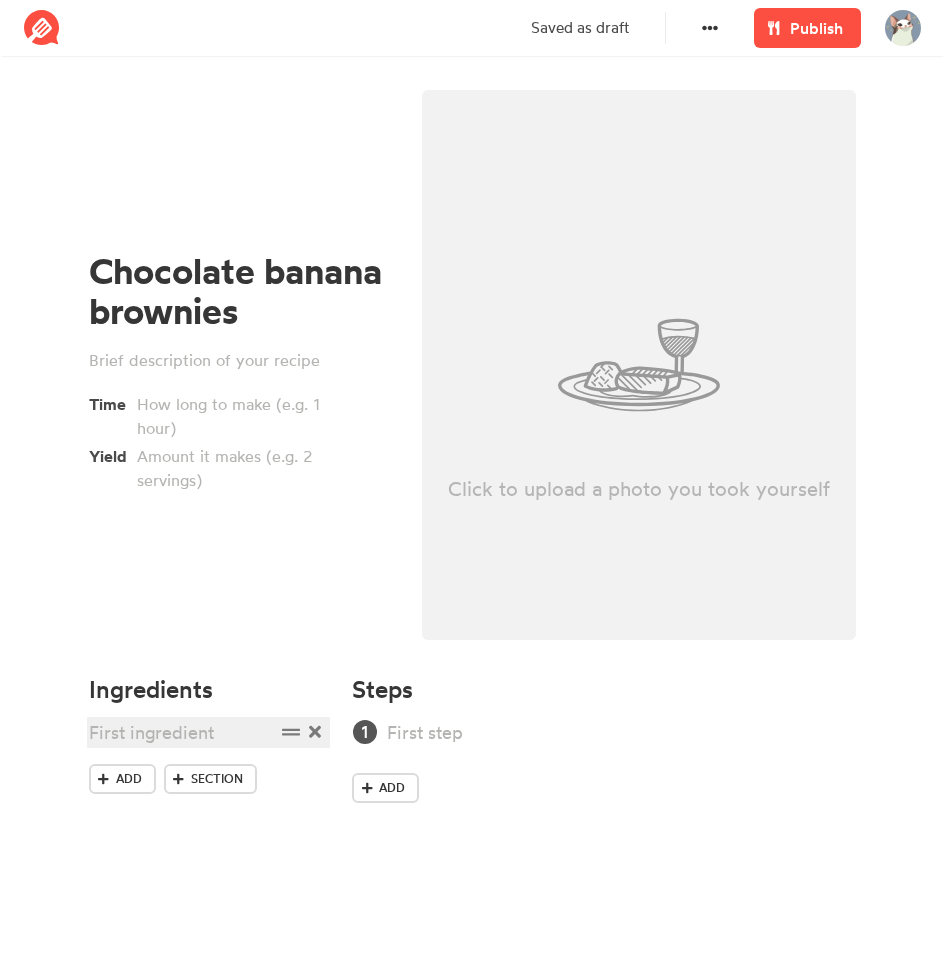
click at [182, 730] on div at bounding box center [182, 732] width 186 height 27
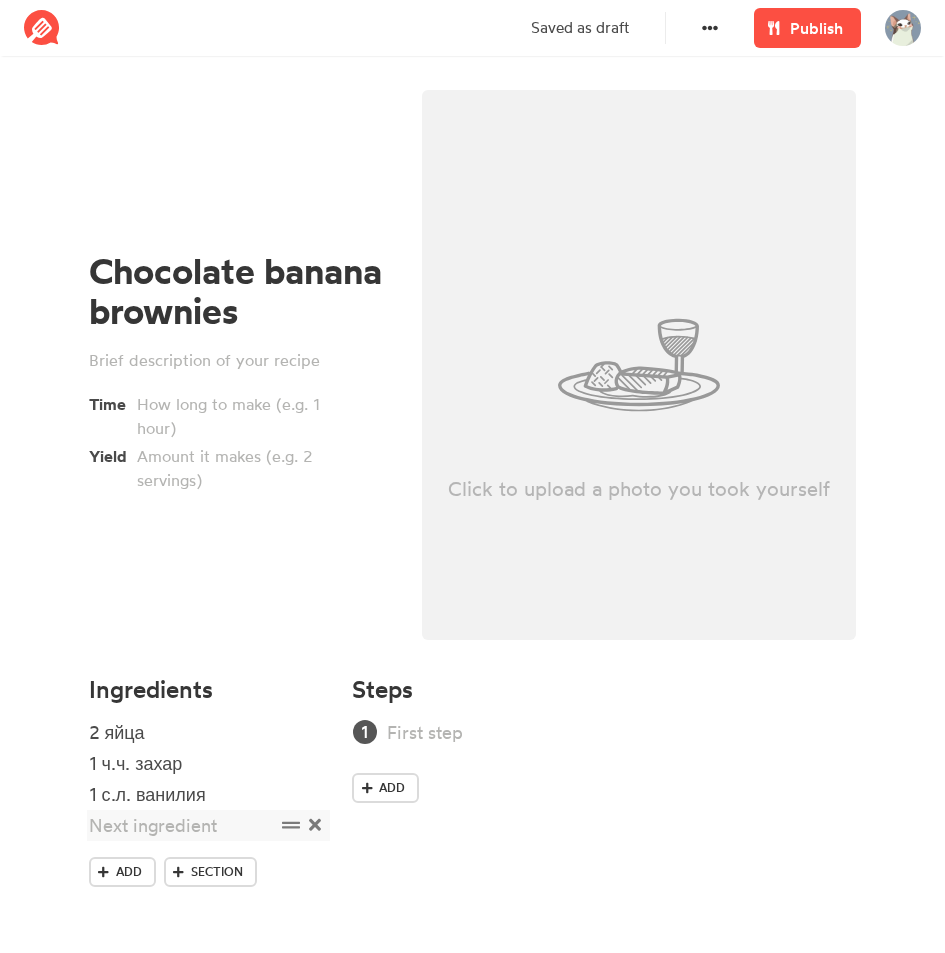
click at [322, 824] on span at bounding box center [314, 825] width 21 height 27
click at [206, 841] on span "Section" at bounding box center [217, 841] width 52 height 18
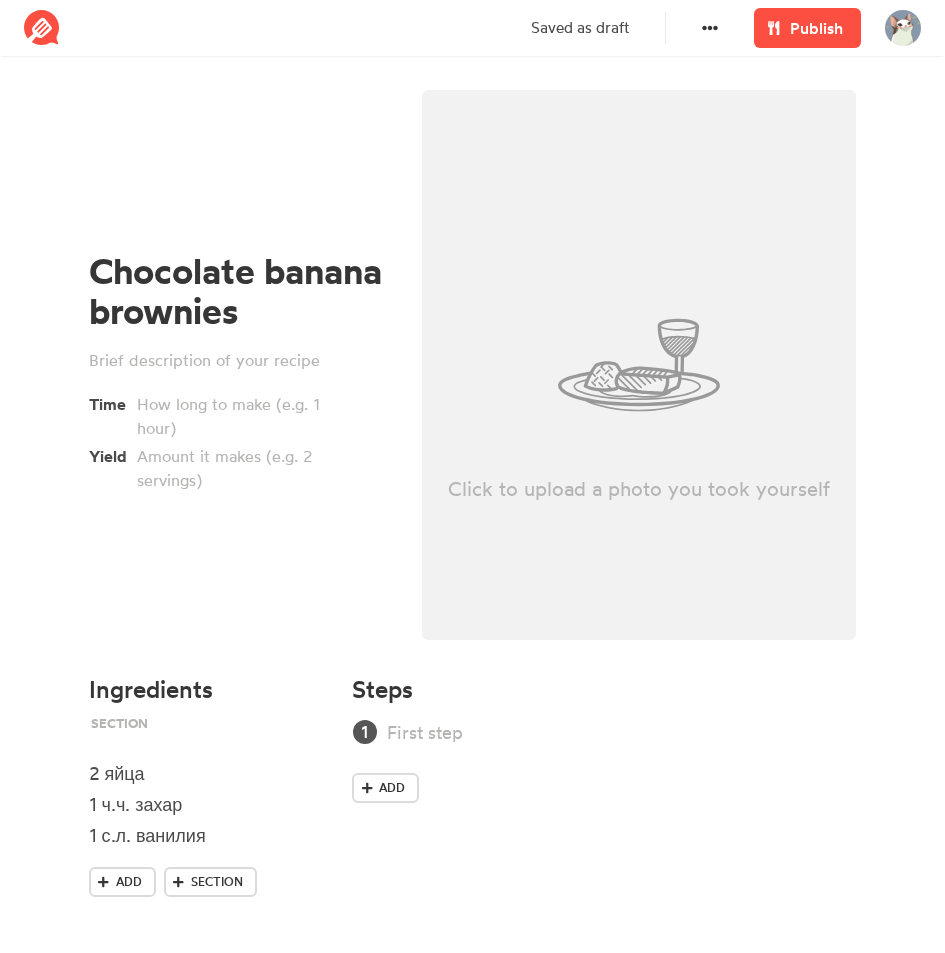
drag, startPoint x: 302, startPoint y: 836, endPoint x: 303, endPoint y: 722, distance: 114.0
click at [303, 722] on ul "2 яйца 1 ч.ч. захар 1 с.л. ванилия" at bounding box center [209, 793] width 240 height 148
click at [216, 741] on div at bounding box center [182, 742] width 186 height 27
click at [212, 873] on span "Section" at bounding box center [217, 882] width 52 height 18
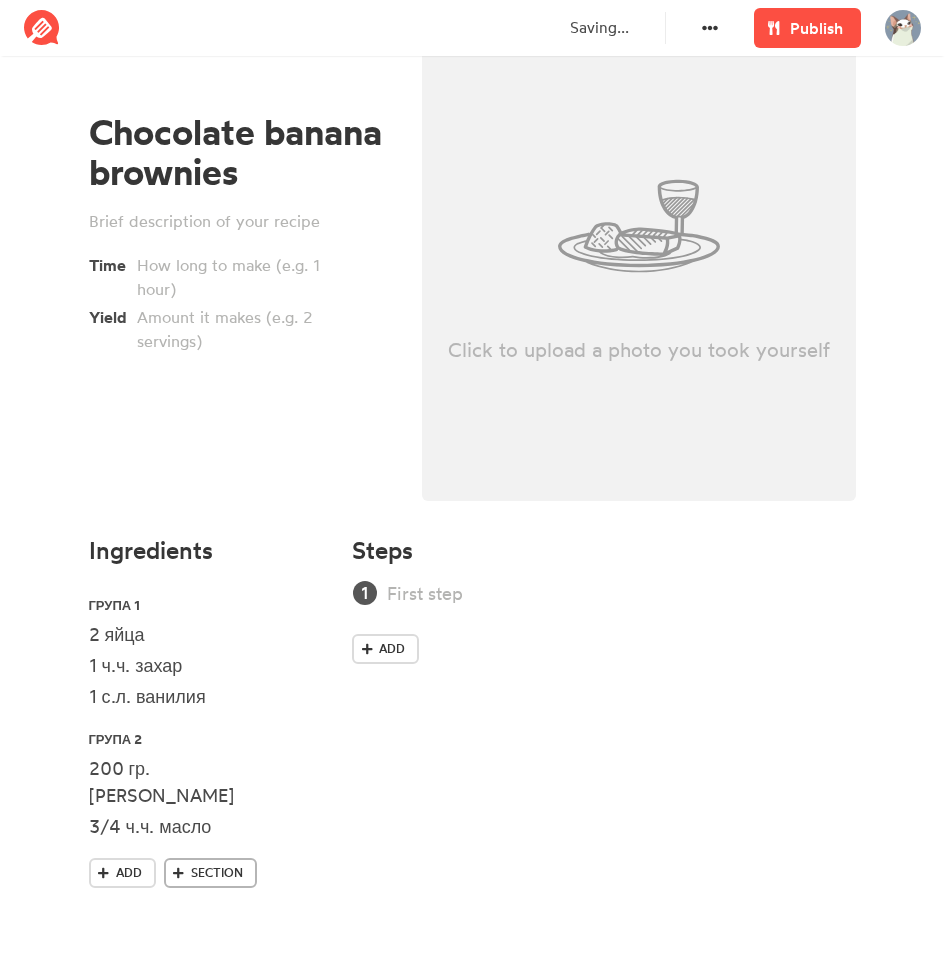
click at [204, 874] on span "Section" at bounding box center [217, 873] width 52 height 18
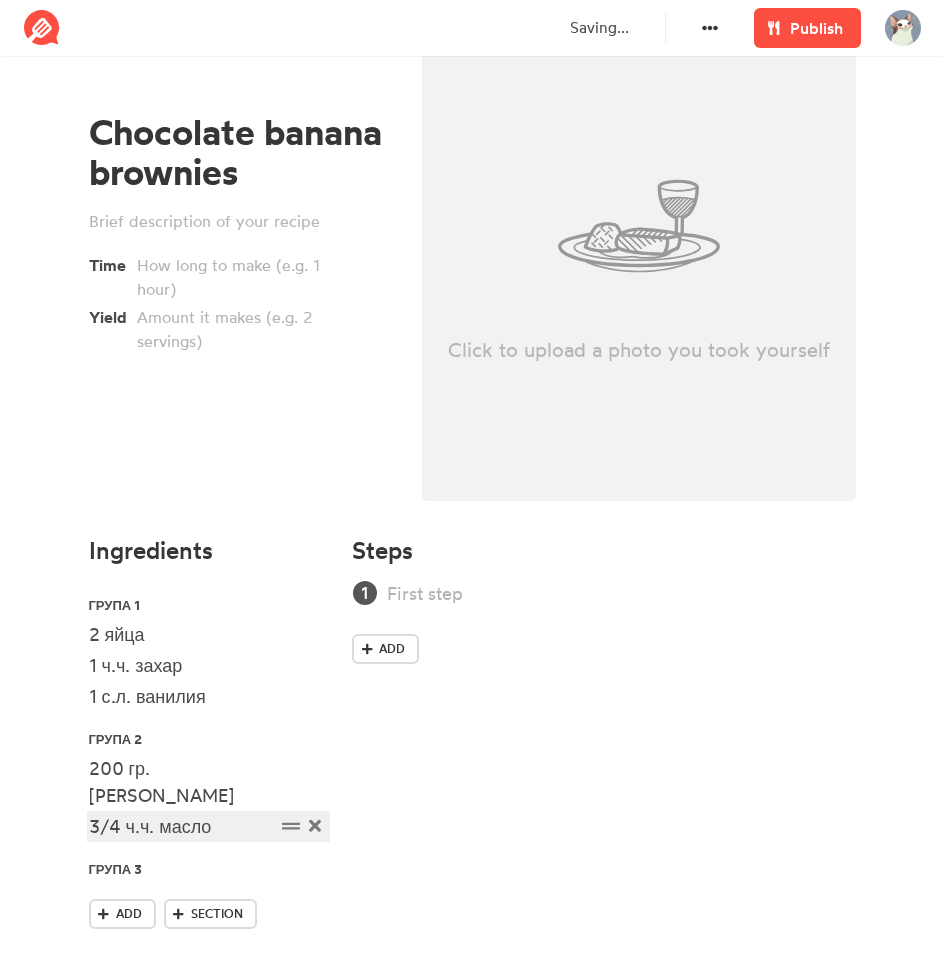
click at [239, 831] on div "3/4 ч.ч. масло" at bounding box center [182, 826] width 186 height 27
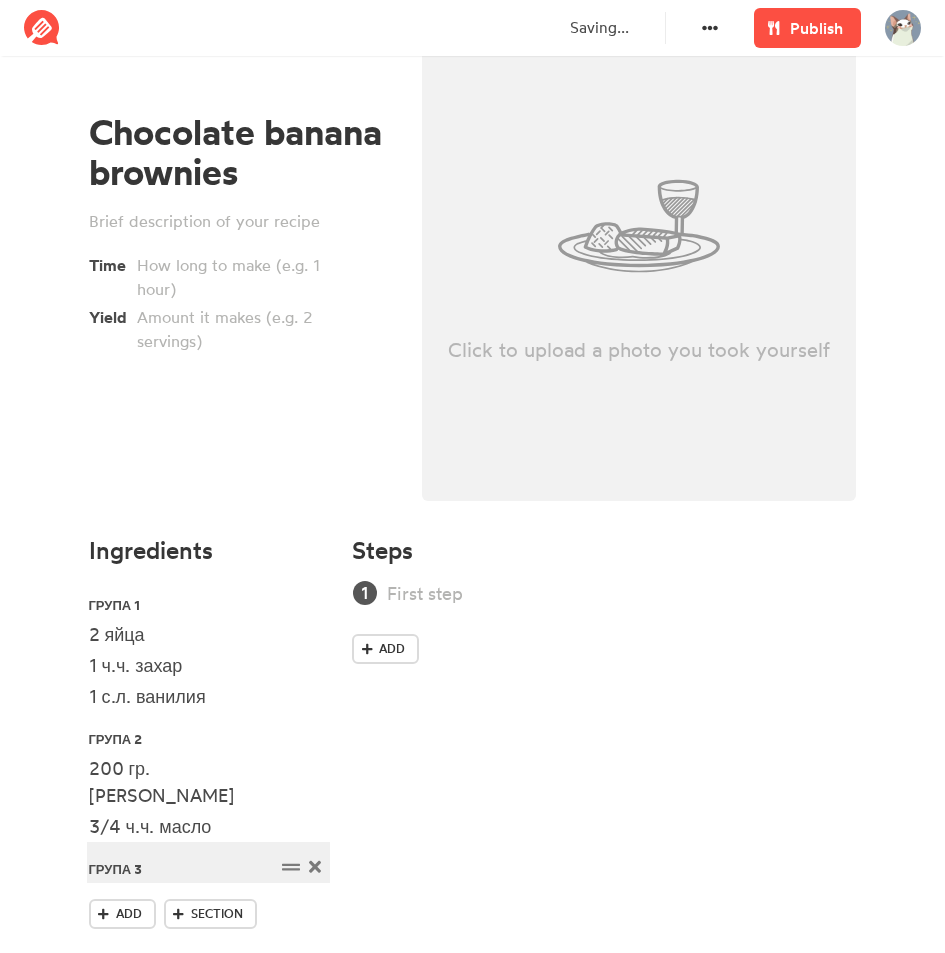
click at [213, 862] on div "ГРУПА 3" at bounding box center [182, 867] width 186 height 27
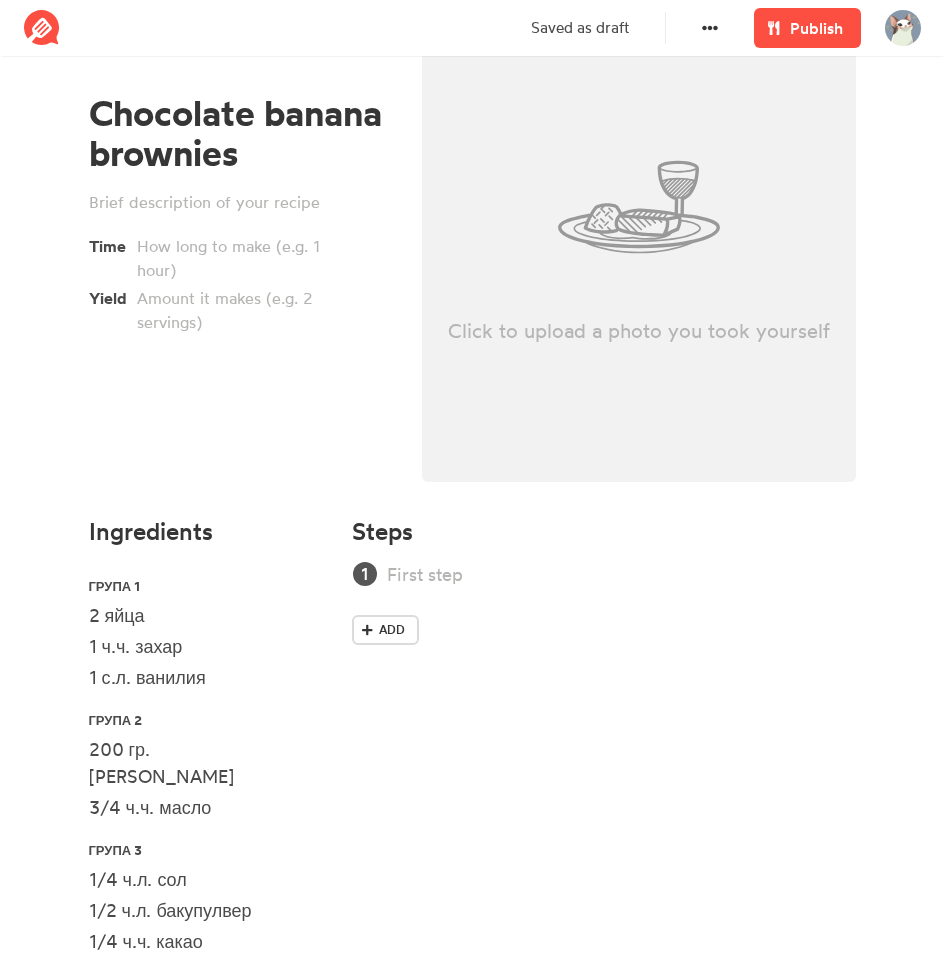
scroll to position [304, 0]
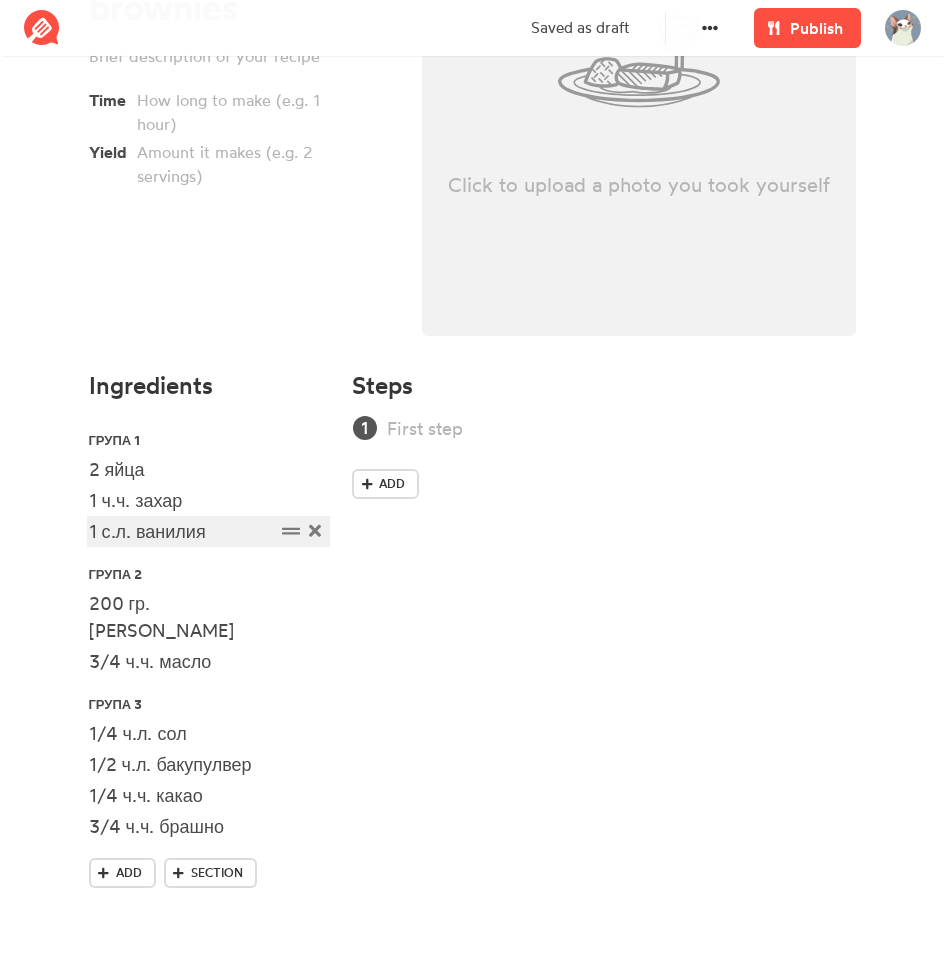
click at [240, 533] on div "1 с.л. ванилия" at bounding box center [182, 531] width 186 height 27
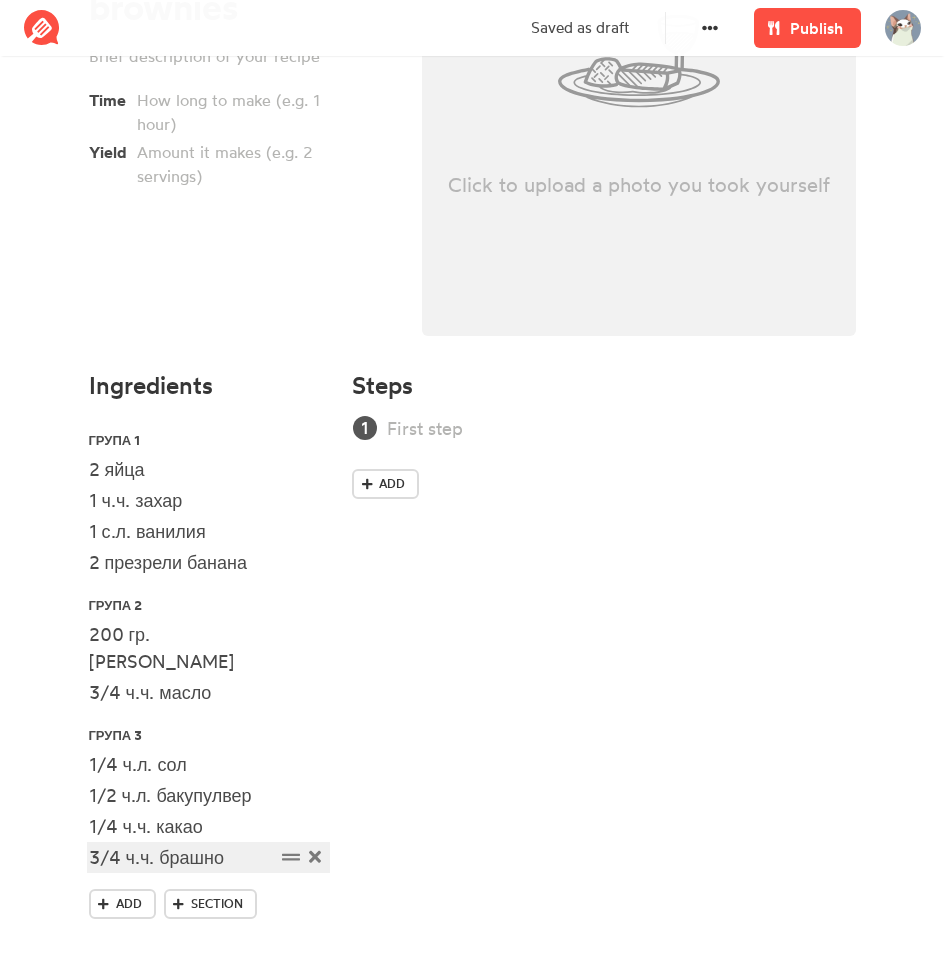
click at [250, 849] on div "3/4 ч.ч. брашно" at bounding box center [182, 857] width 186 height 27
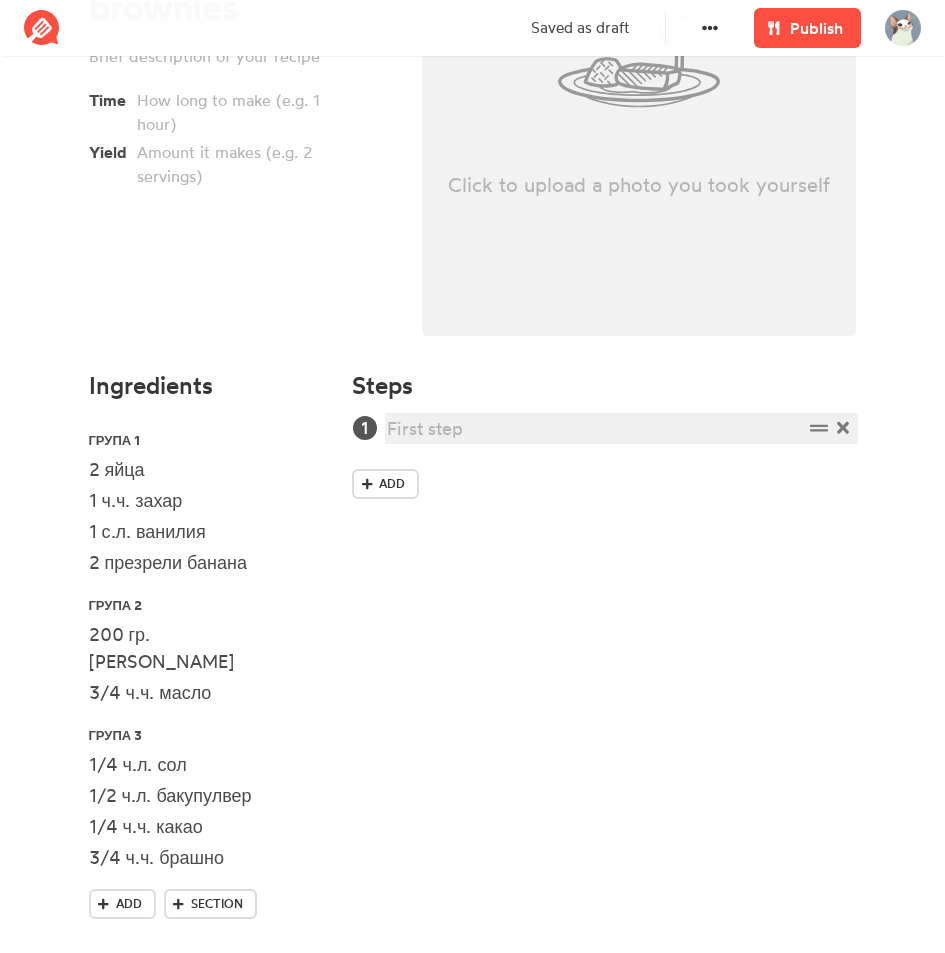
click at [515, 420] on div at bounding box center [594, 428] width 415 height 27
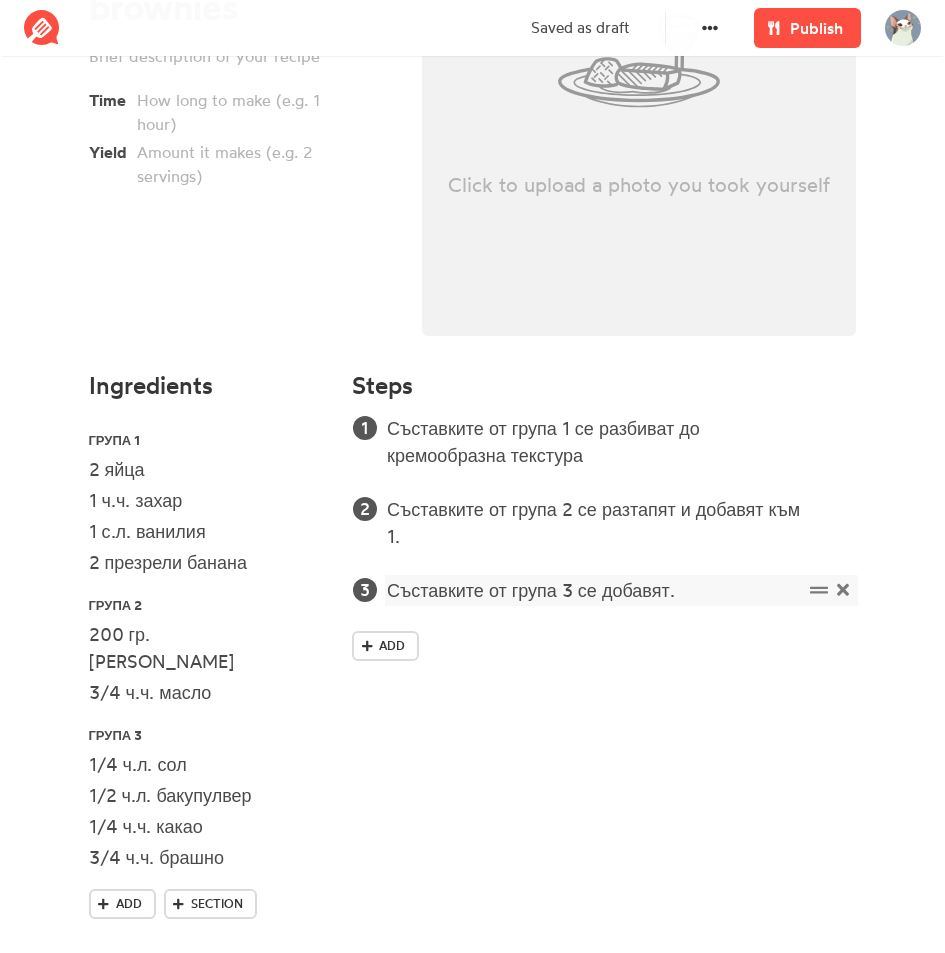
click at [662, 585] on div "Съставките от група 3 се добавят." at bounding box center [594, 590] width 415 height 27
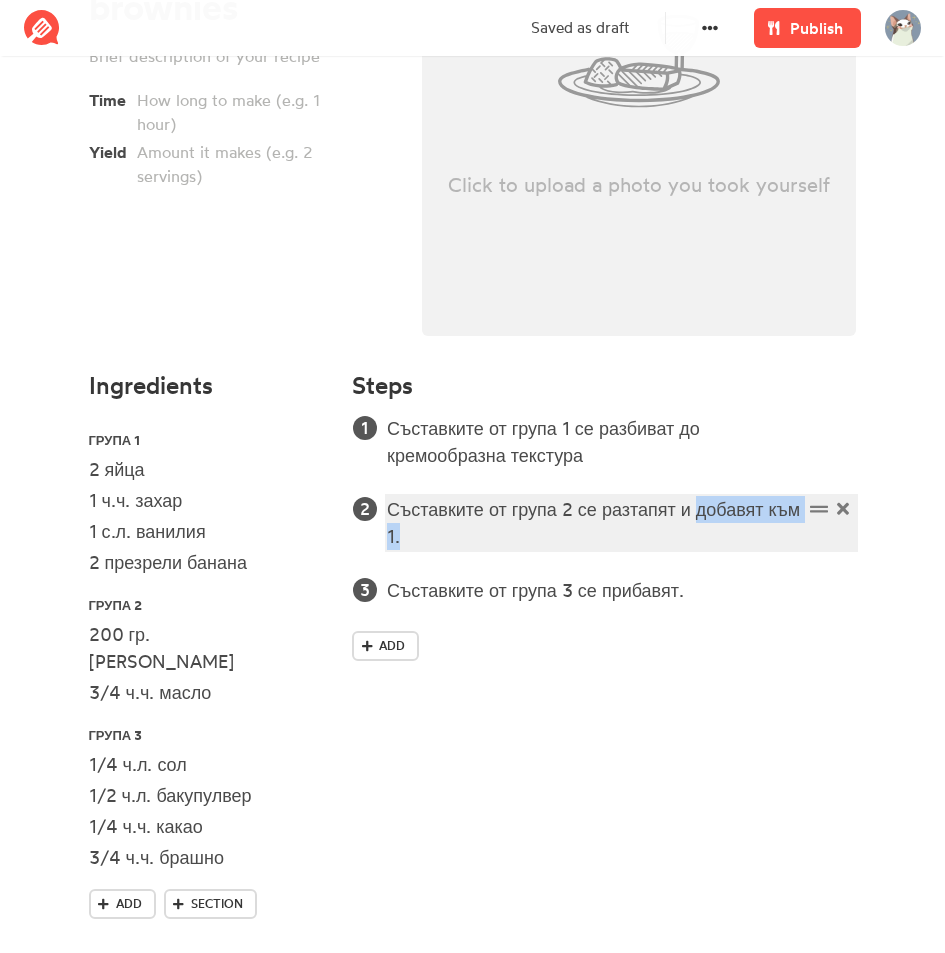
drag, startPoint x: 756, startPoint y: 532, endPoint x: 702, endPoint y: 514, distance: 56.9
click at [702, 514] on div "Съставките от група 2 се разтапят и добавят към 1." at bounding box center [594, 523] width 415 height 54
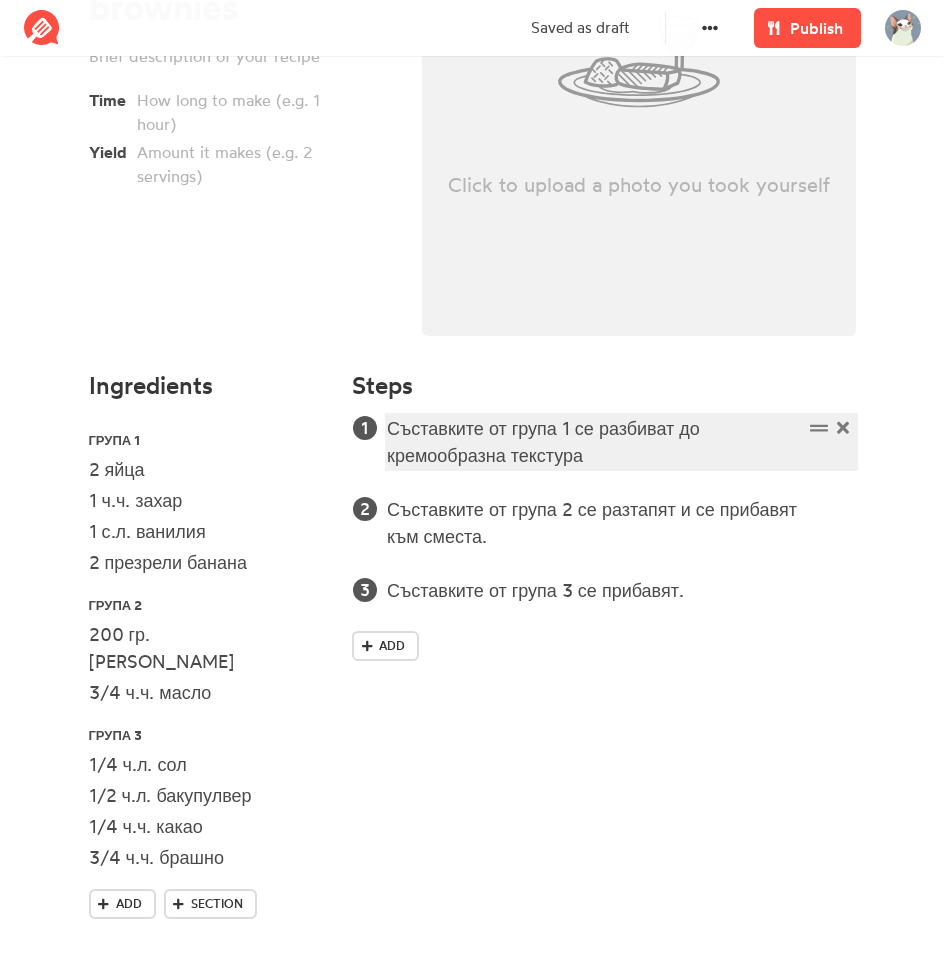
click at [674, 453] on div "Съставките от група 1 се разбиват до кремообразна текстура" at bounding box center [594, 442] width 415 height 54
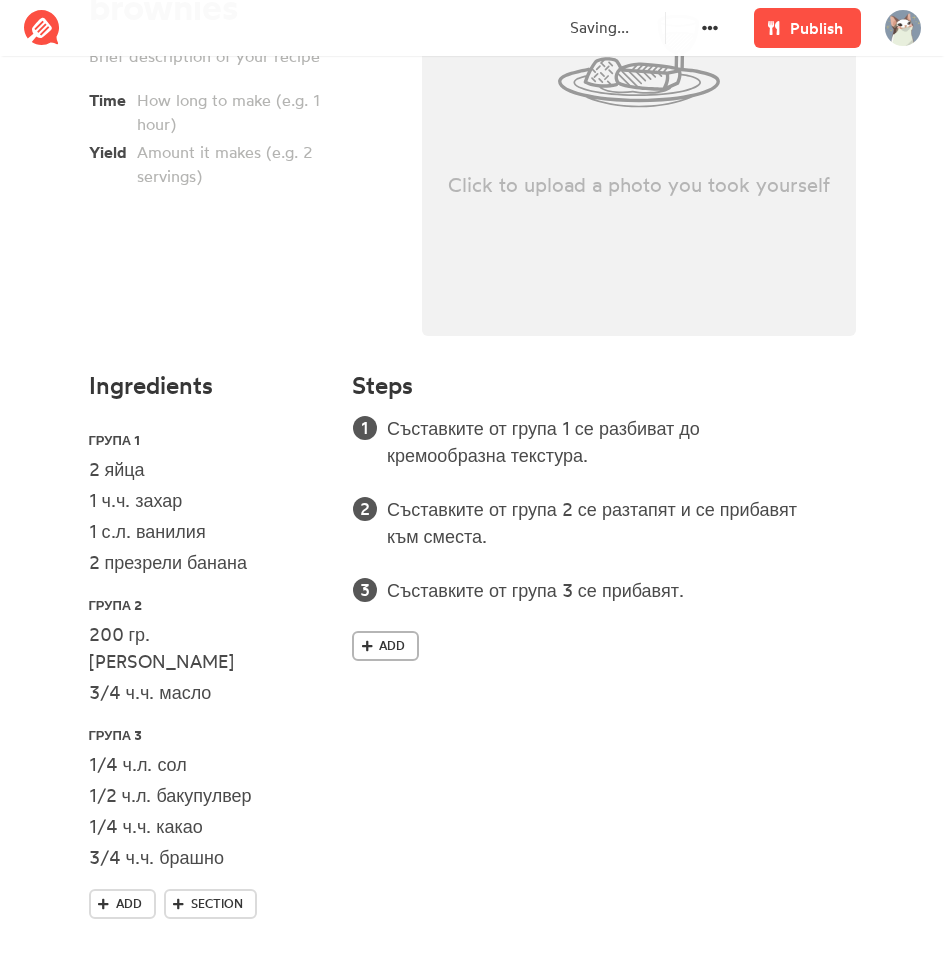
click at [382, 644] on span "Add" at bounding box center [392, 646] width 26 height 18
click at [519, 276] on div "Click to upload a photo you took yourself" at bounding box center [639, 61] width 435 height 550
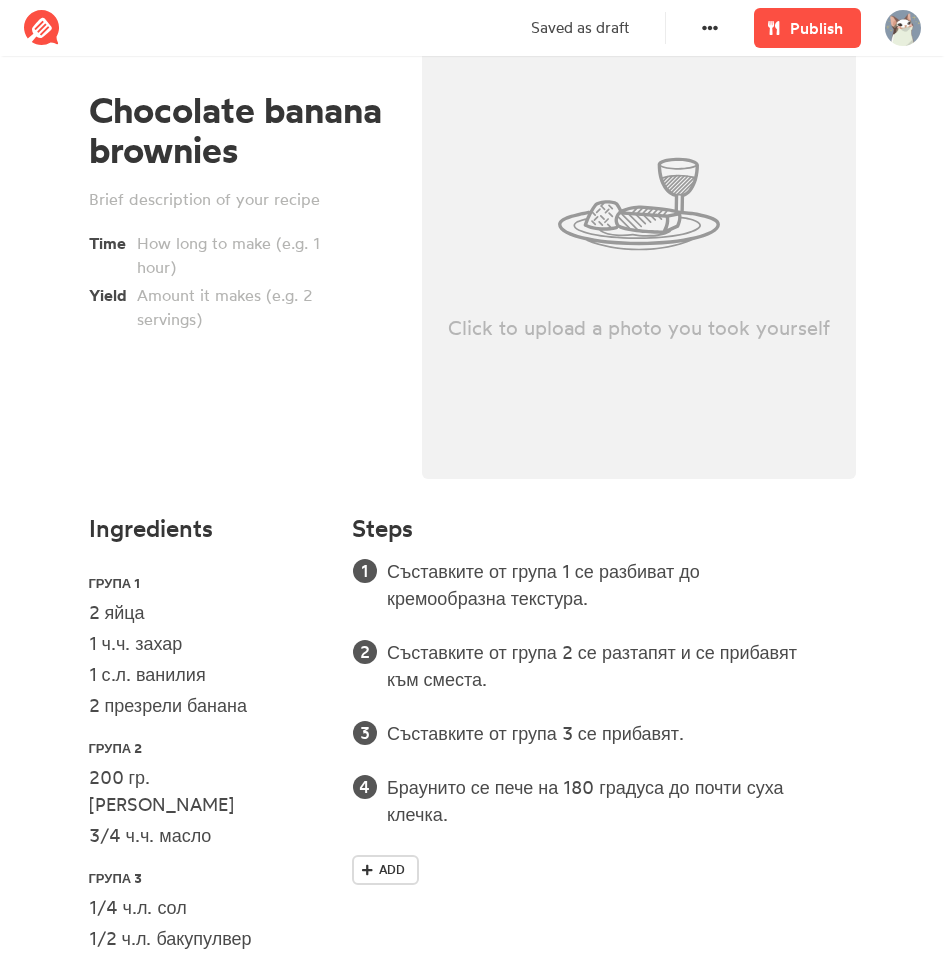
scroll to position [122, 0]
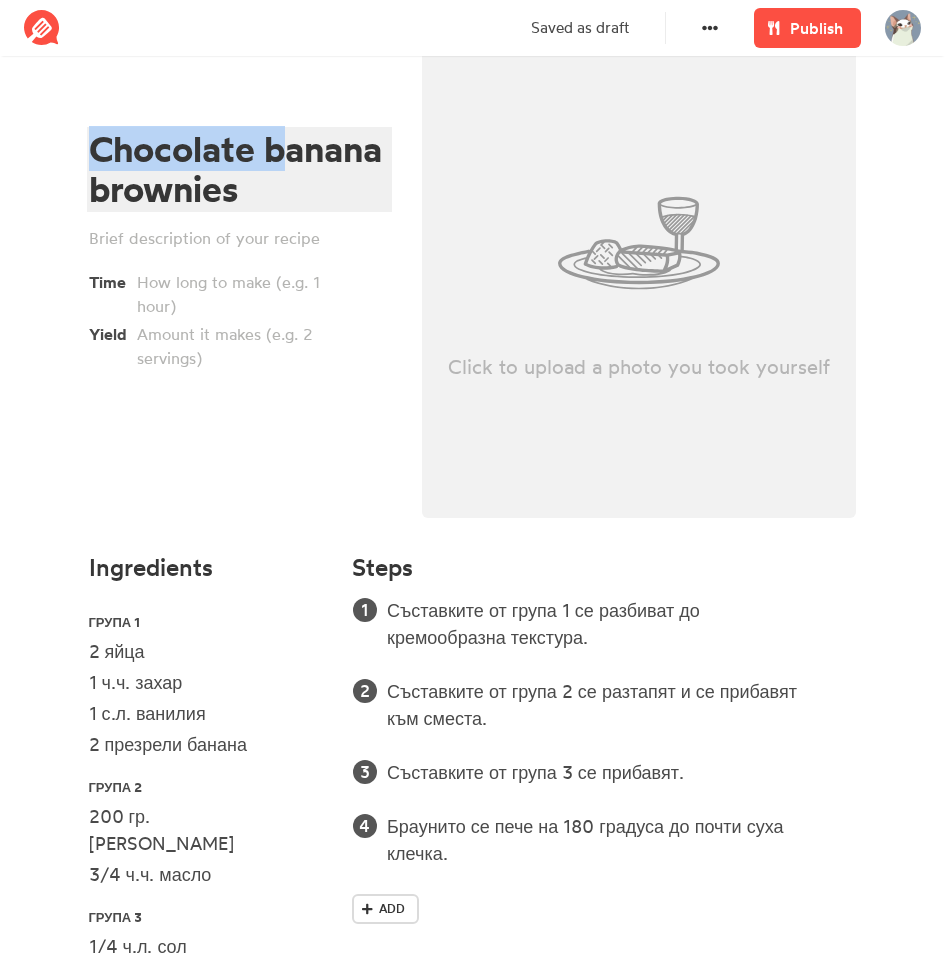
drag, startPoint x: 282, startPoint y: 150, endPoint x: 79, endPoint y: 134, distance: 203.6
click at [79, 134] on div "Chocolate banana brownies Time Yield" at bounding box center [239, 249] width 333 height 586
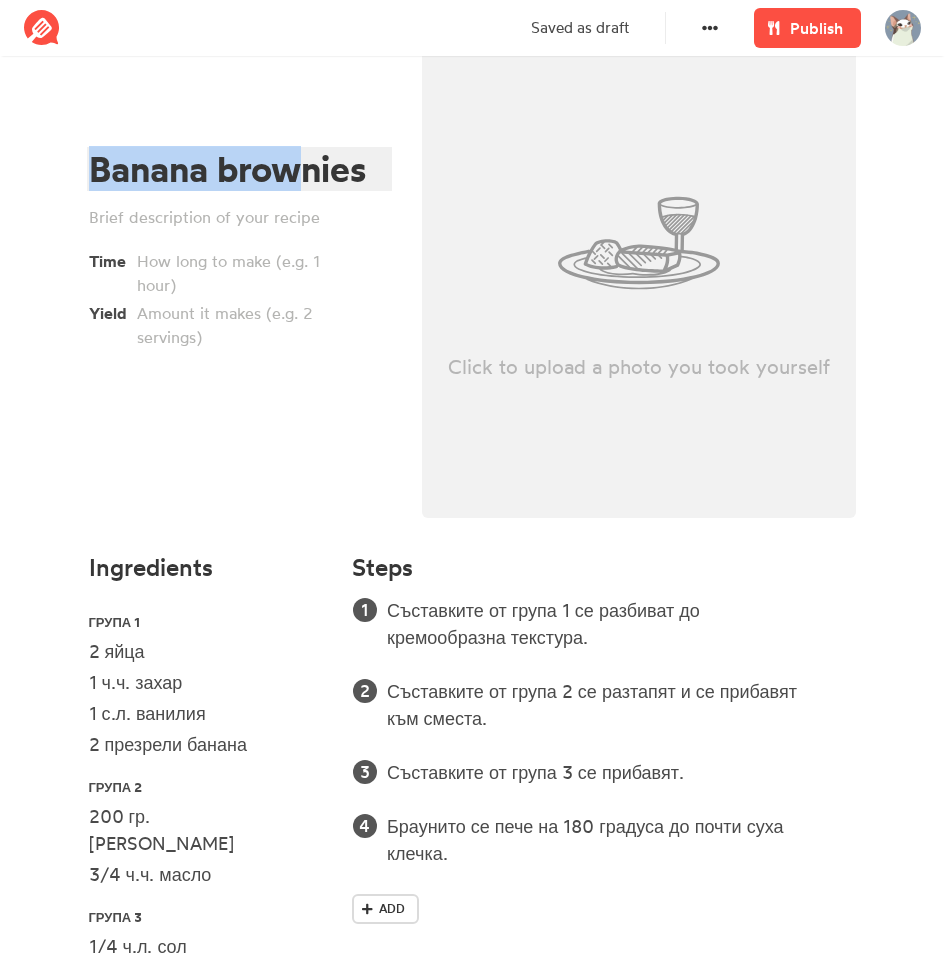
scroll to position [142, 0]
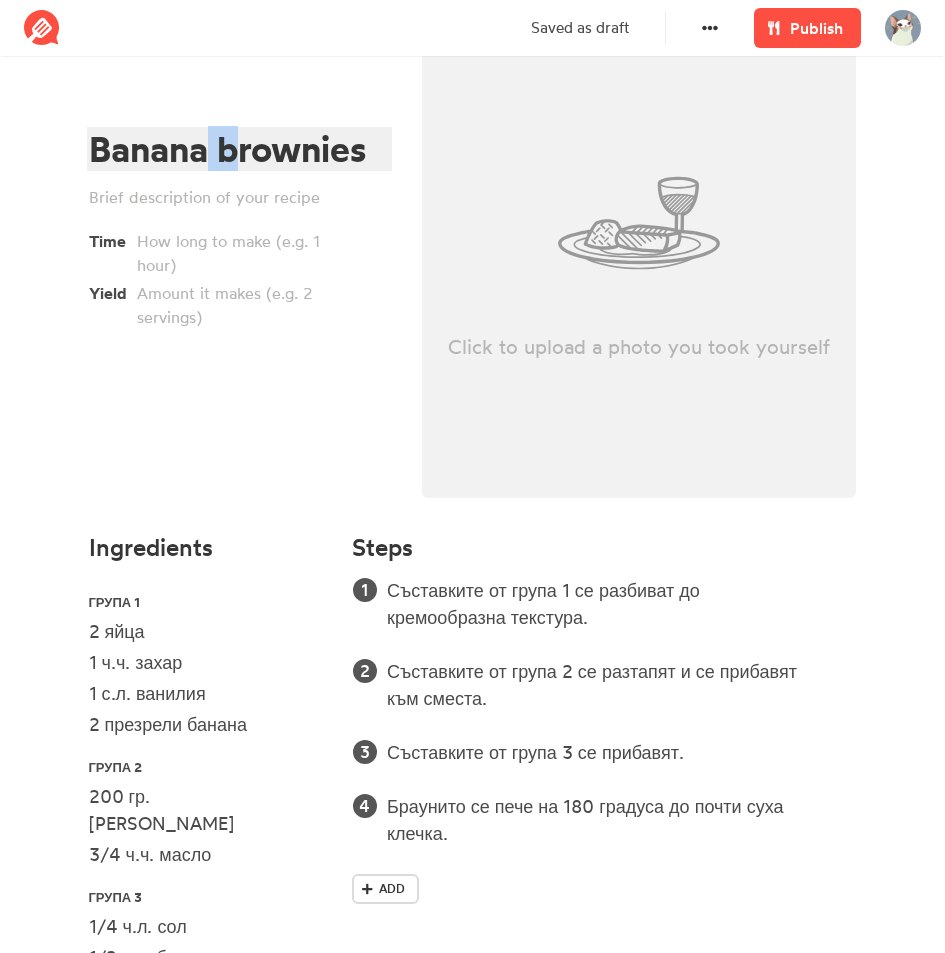
drag, startPoint x: 236, startPoint y: 147, endPoint x: 208, endPoint y: 141, distance: 28.6
click at [206, 142] on div "Banana brownies" at bounding box center [236, 149] width 295 height 41
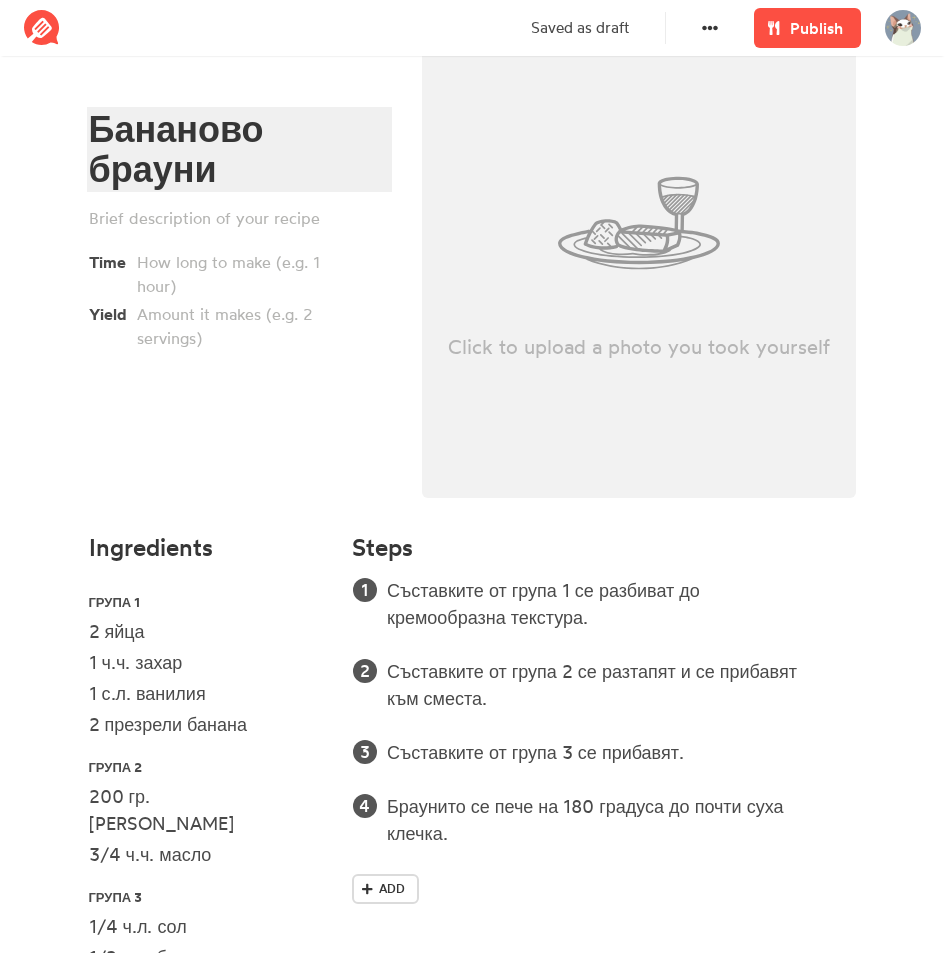
scroll to position [122, 0]
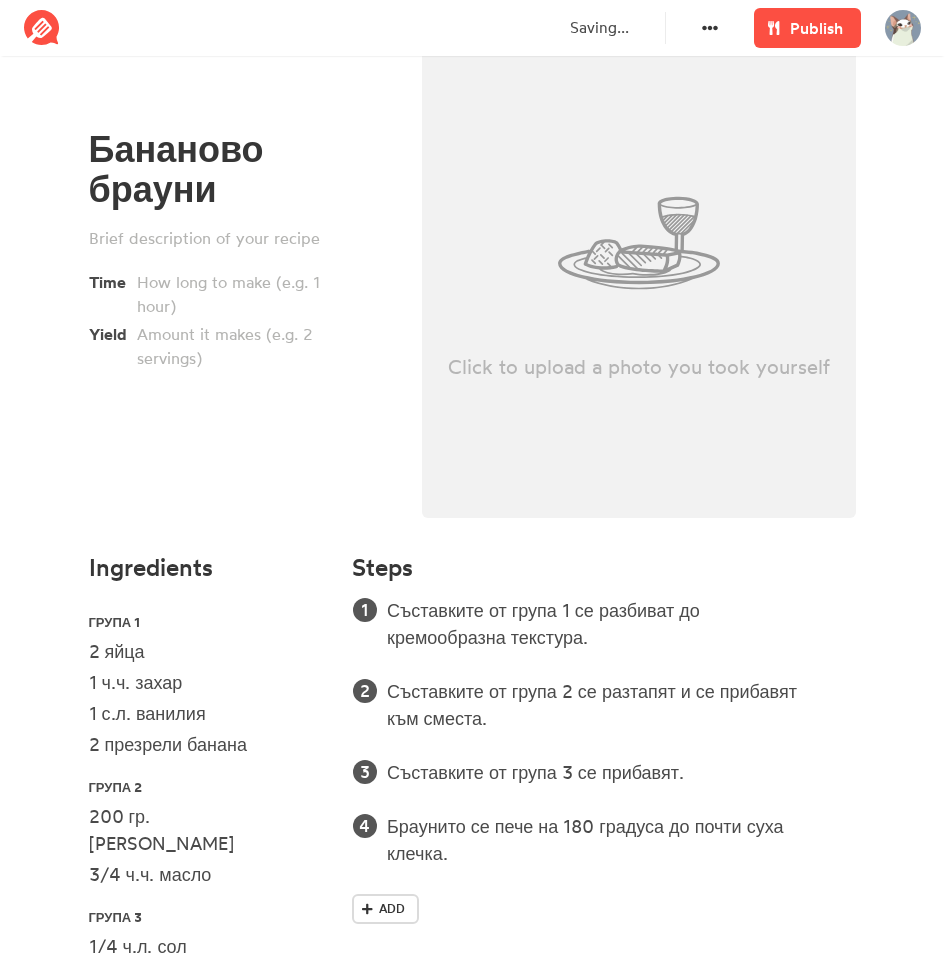
click at [517, 213] on div "Click to upload a photo you took yourself" at bounding box center [639, 243] width 435 height 550
click at [596, 260] on div "Click to upload a photo you took yourself" at bounding box center [639, 243] width 435 height 550
type input "C:\fakepath\ChatGPT Image [DATE], 08_51_53 PM.png"
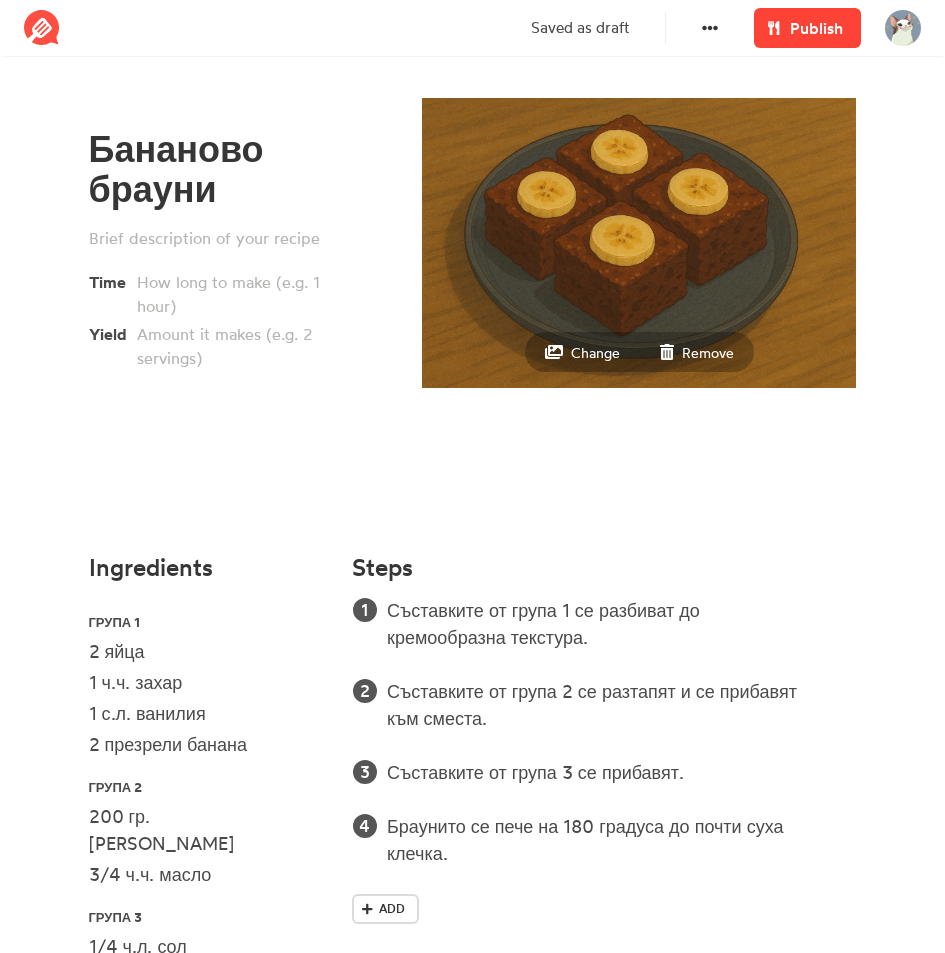
click at [776, 22] on icon at bounding box center [773, 28] width 11 height 14
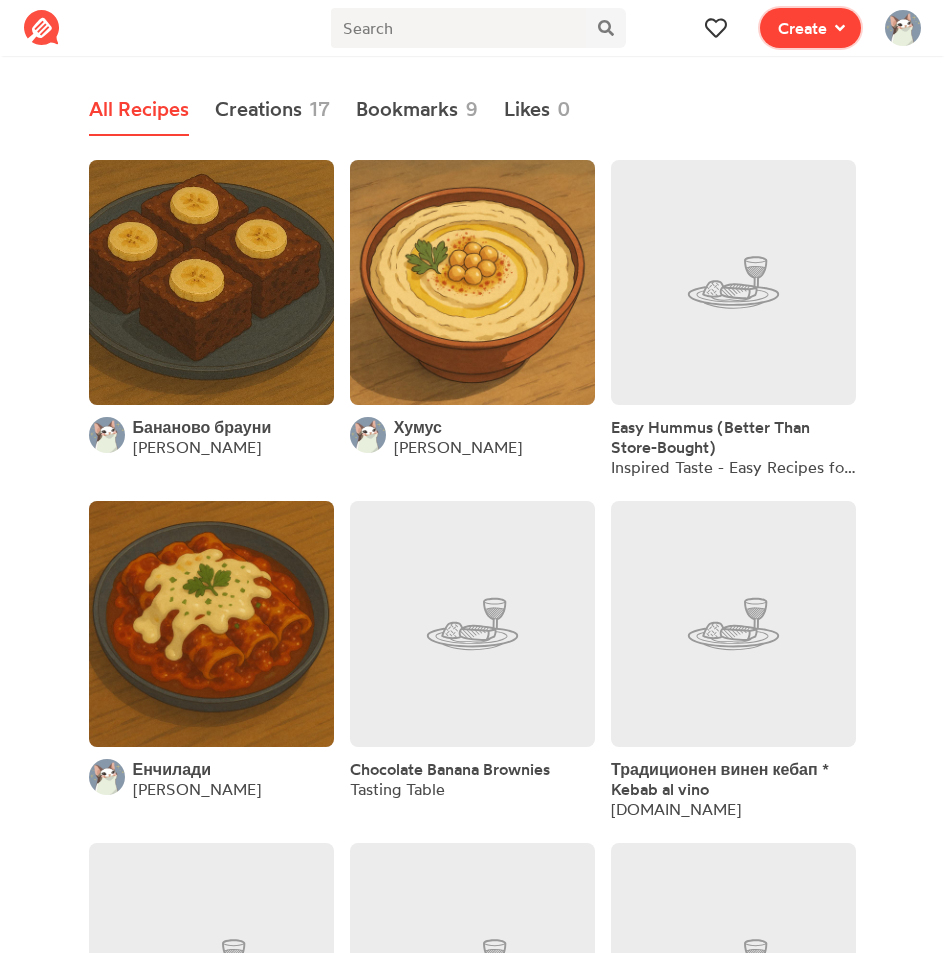
click at [820, 34] on span "Create" at bounding box center [802, 28] width 49 height 24
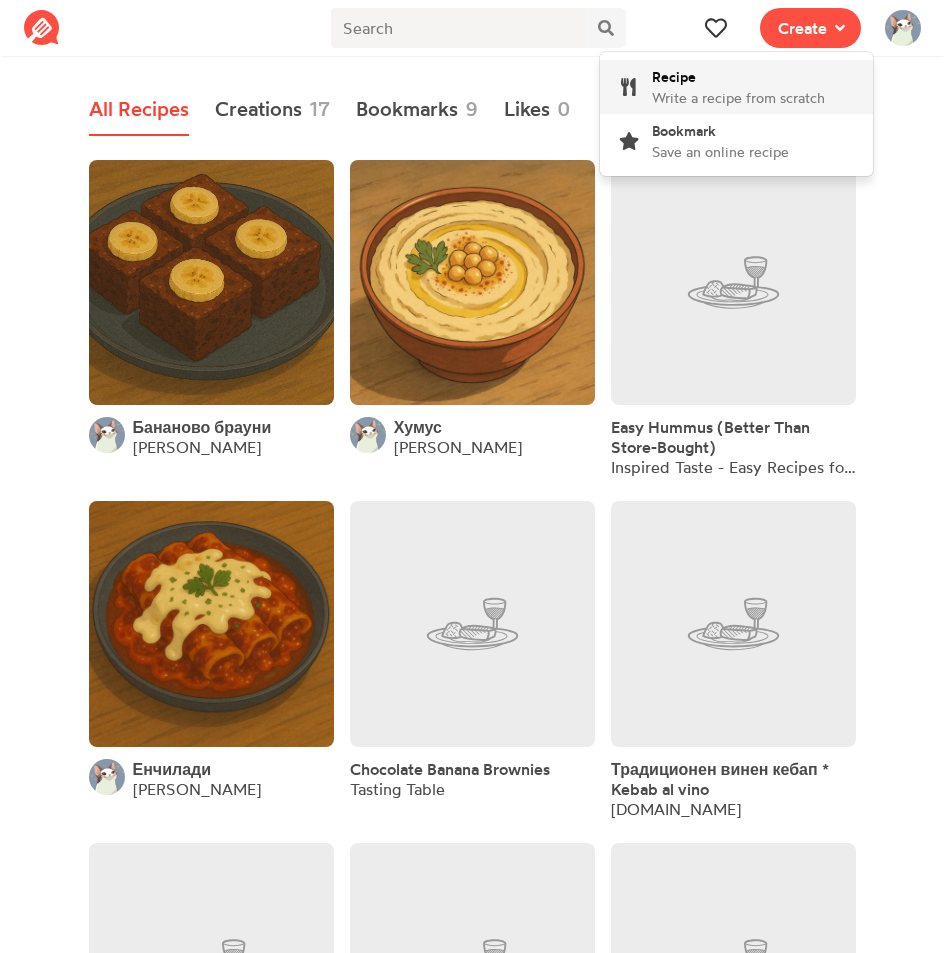
click at [768, 92] on span "Write a recipe from scratch" at bounding box center [738, 97] width 173 height 17
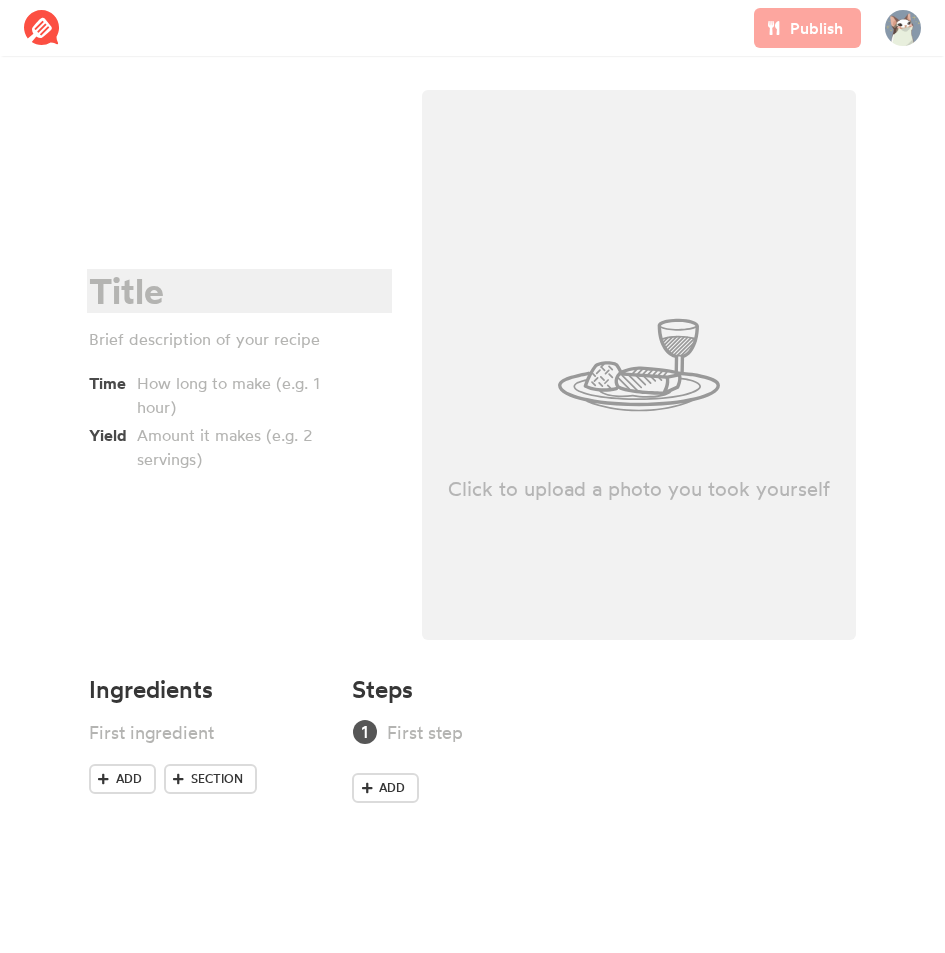
click at [152, 310] on div at bounding box center [236, 291] width 295 height 41
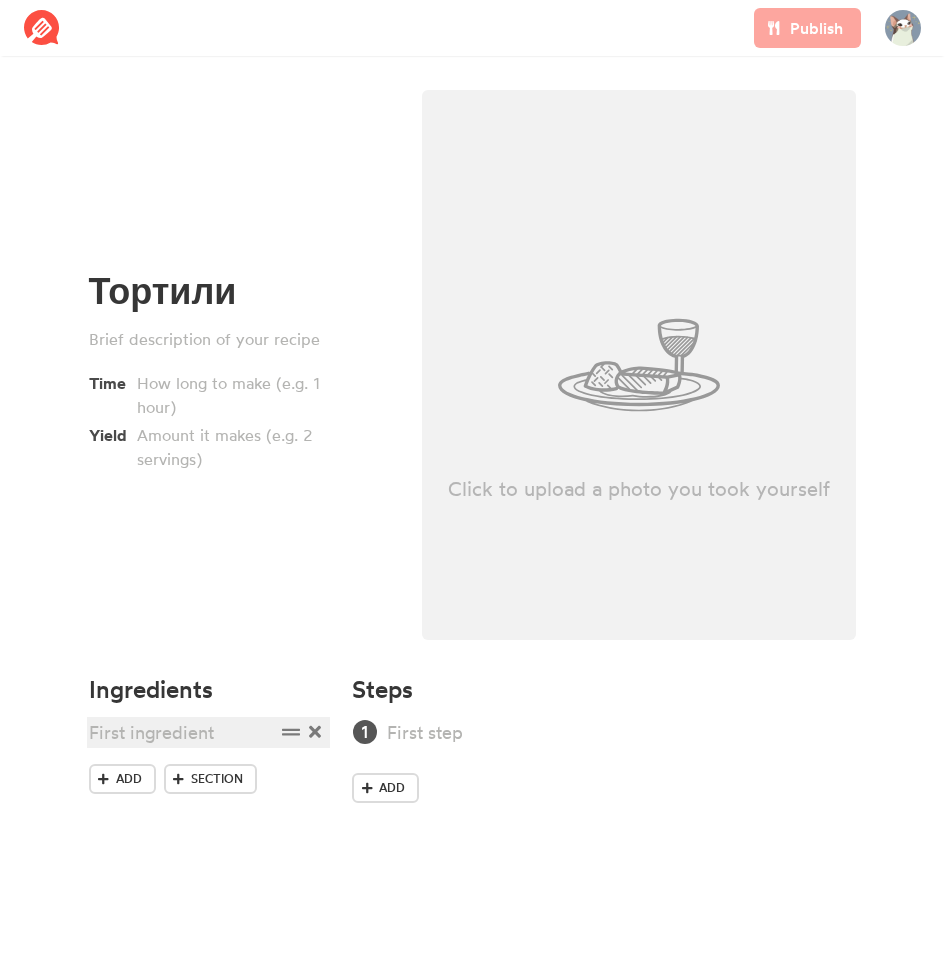
click at [152, 726] on div at bounding box center [182, 732] width 186 height 27
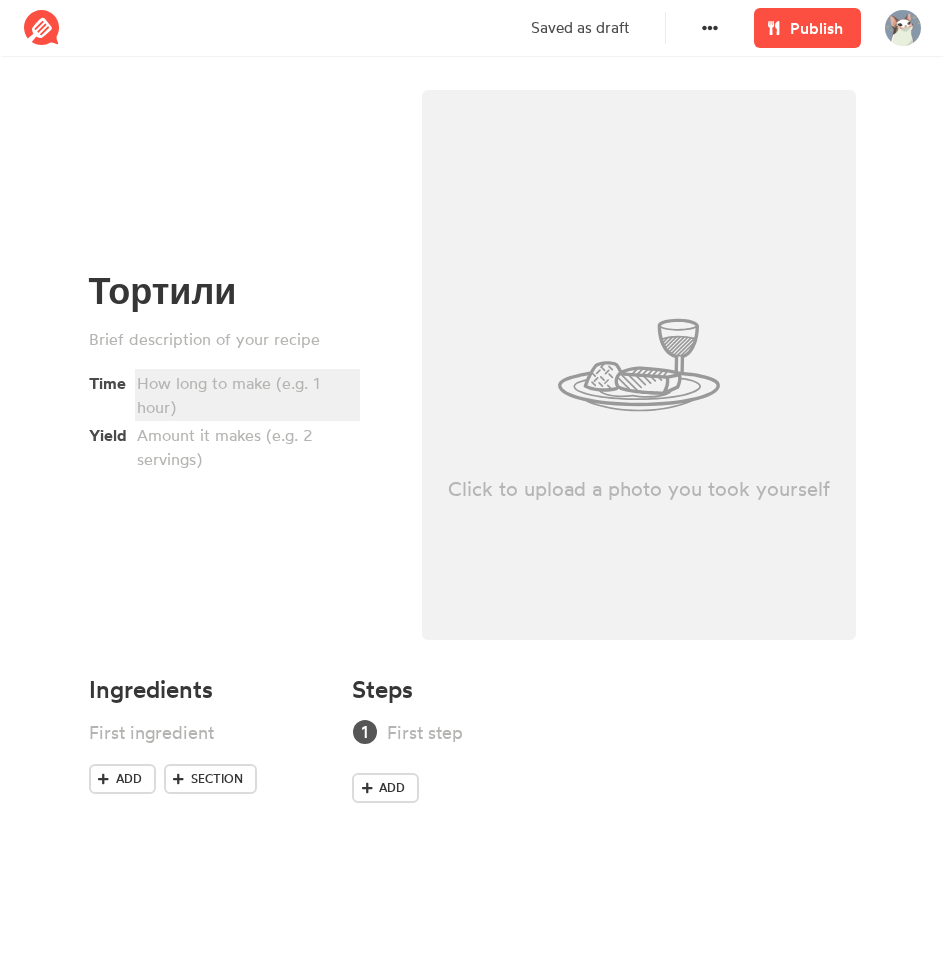
click at [247, 385] on div at bounding box center [244, 395] width 215 height 48
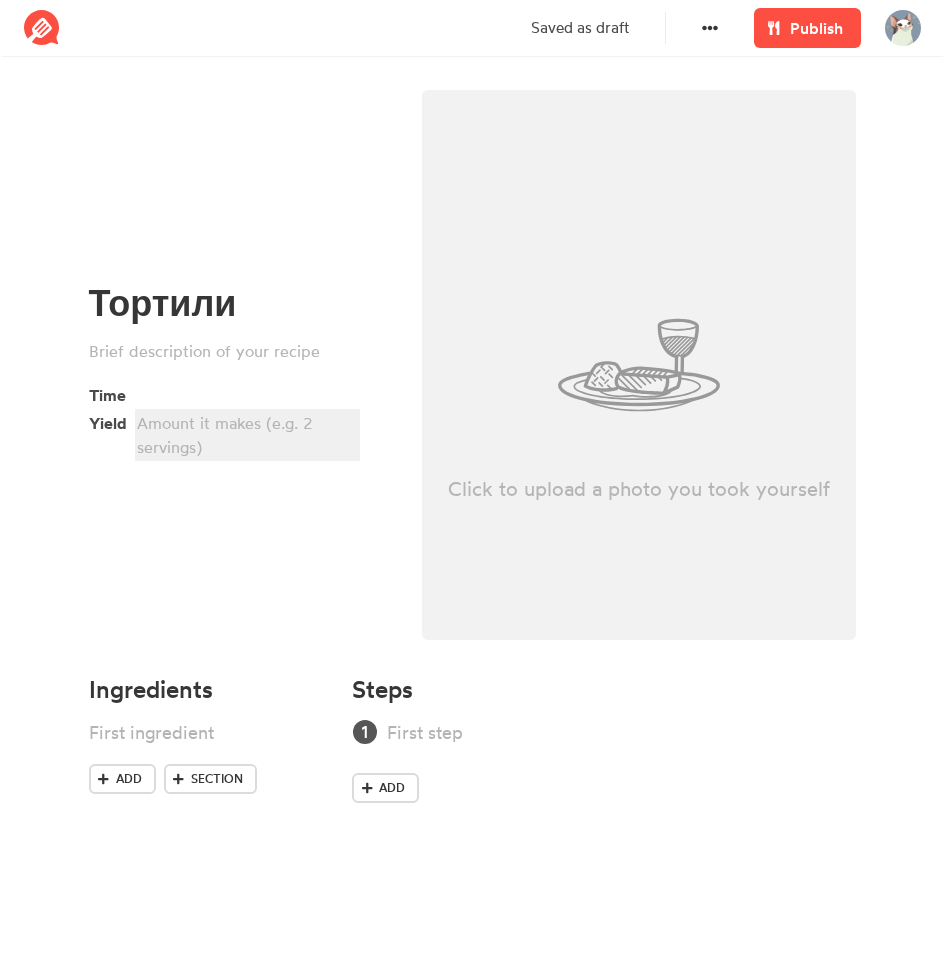
click at [225, 442] on div at bounding box center [244, 435] width 215 height 48
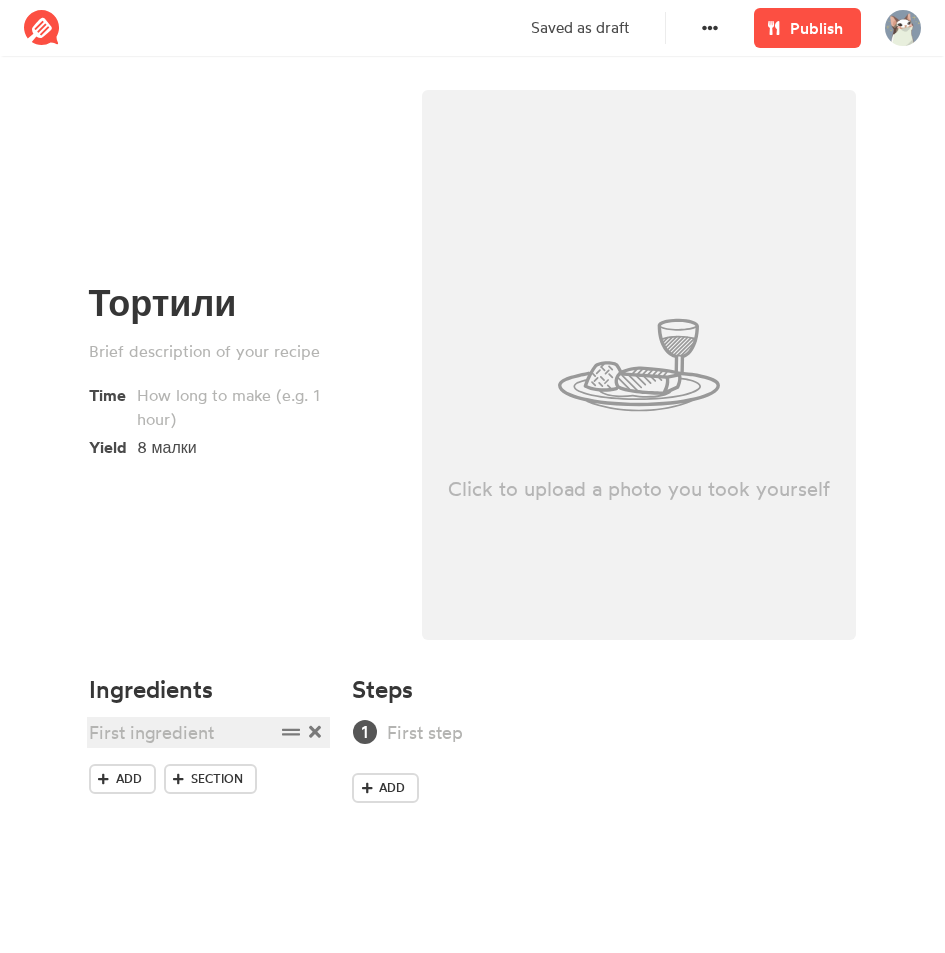
click at [156, 727] on div at bounding box center [182, 732] width 186 height 27
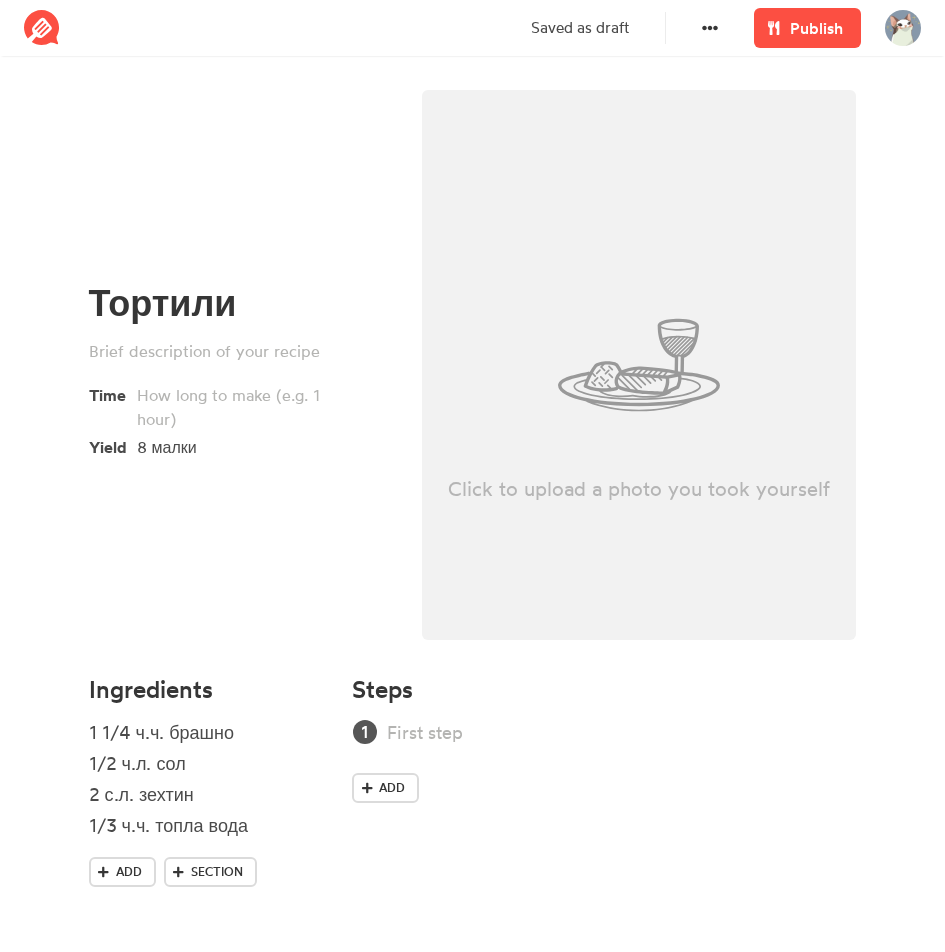
click at [515, 746] on div "Add" at bounding box center [604, 765] width 504 height 92
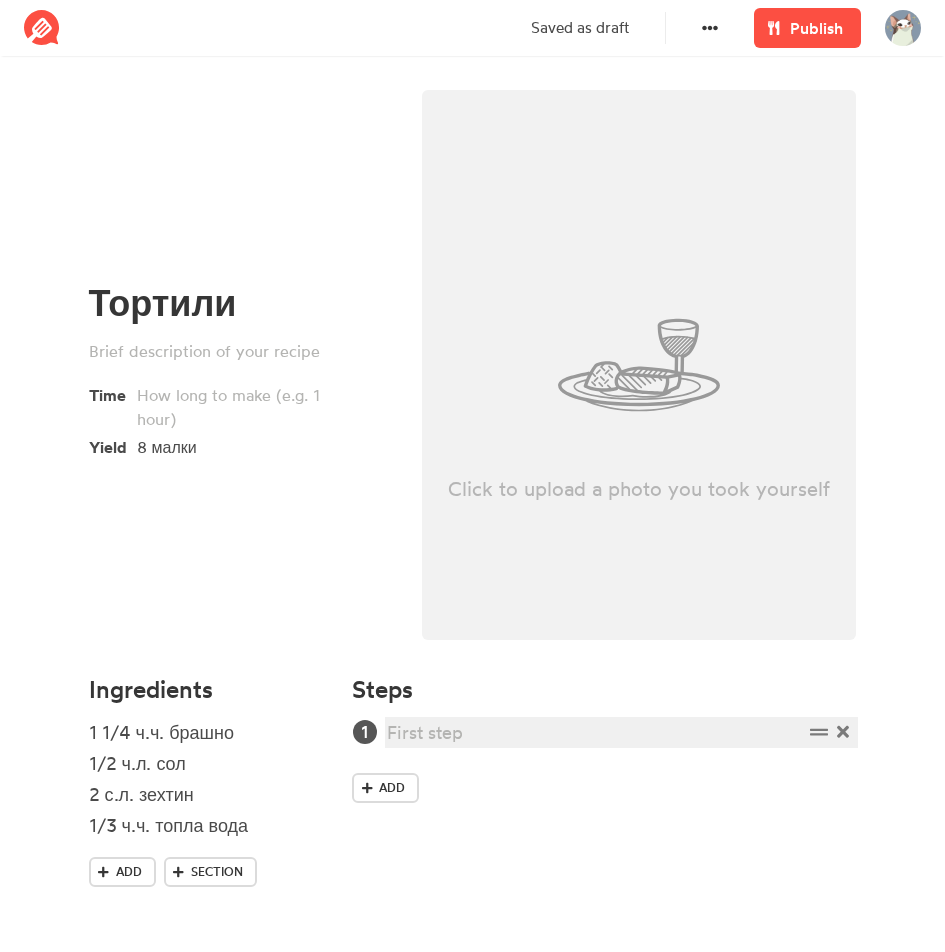
click at [514, 733] on div at bounding box center [594, 732] width 415 height 27
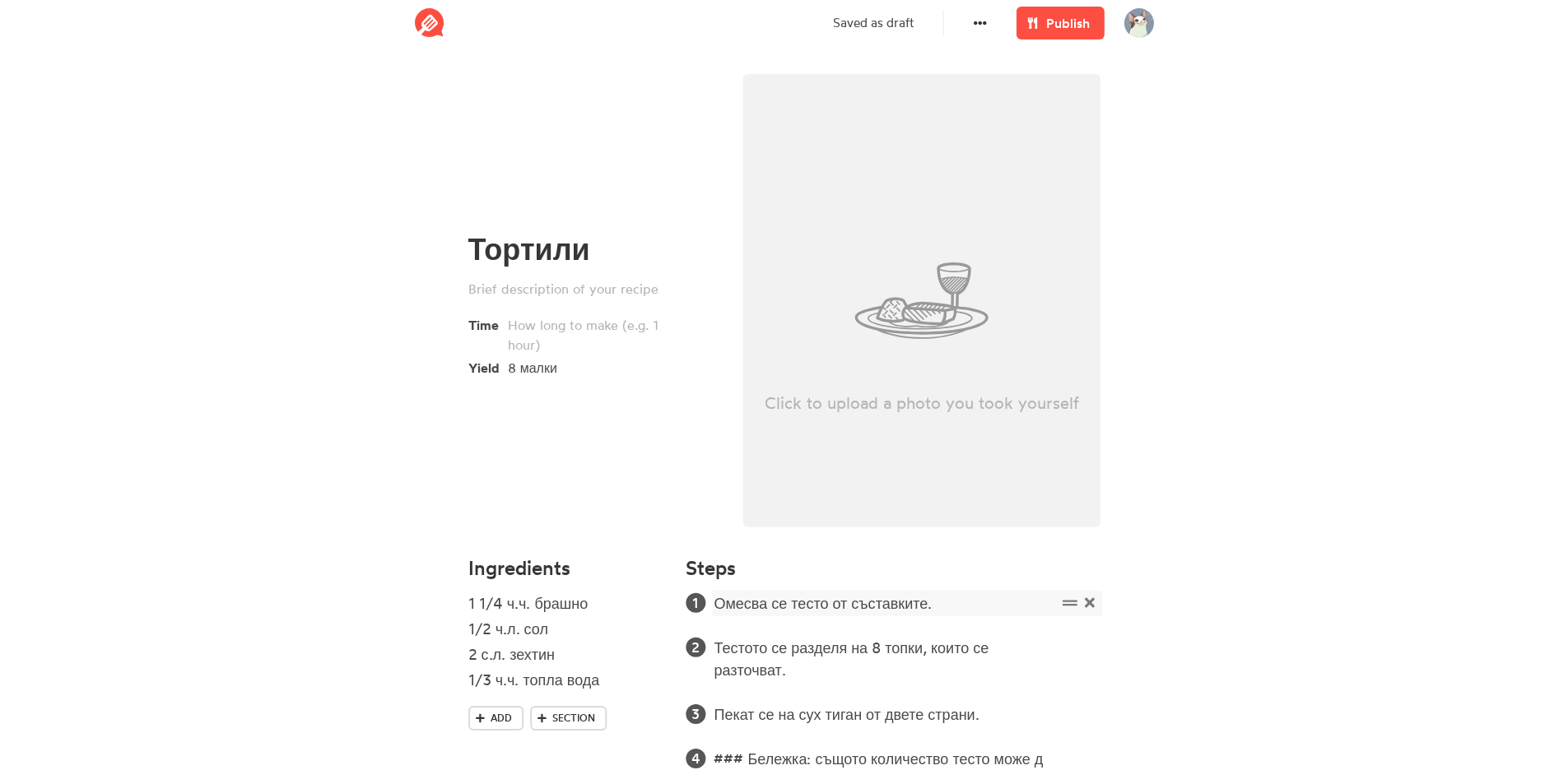
scroll to position [6, 0]
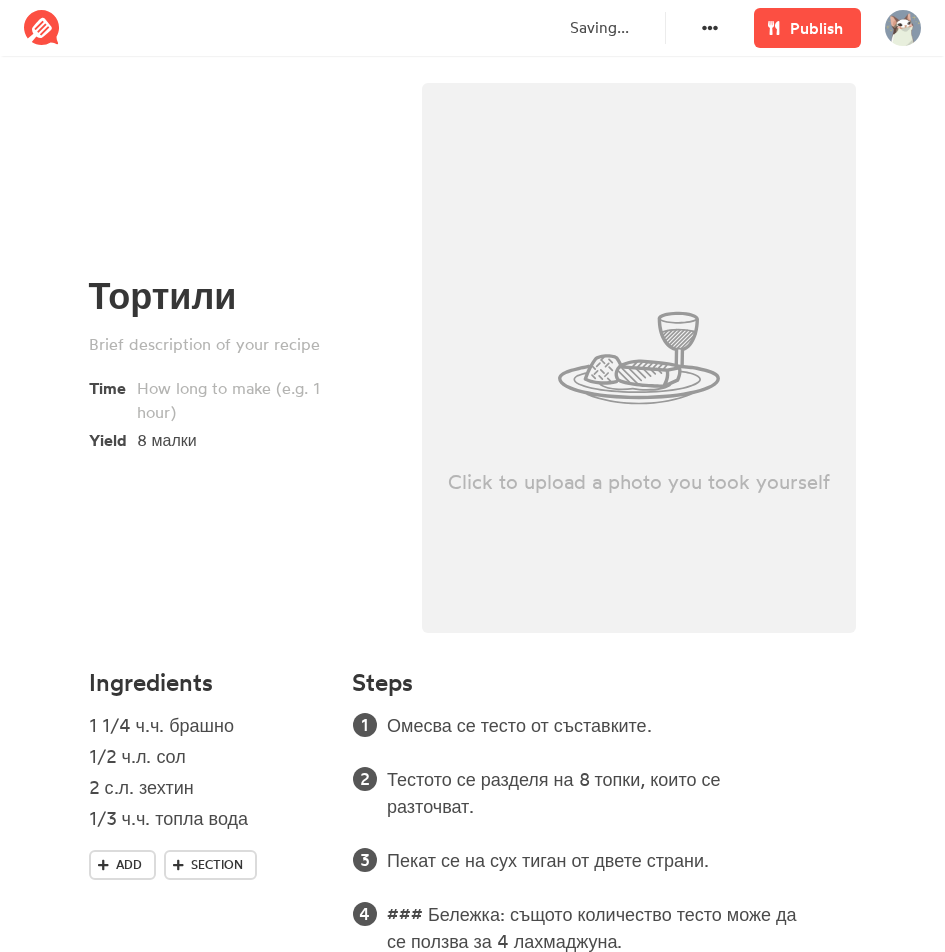
click at [464, 537] on div "Click to upload a photo you took yourself" at bounding box center [639, 358] width 435 height 550
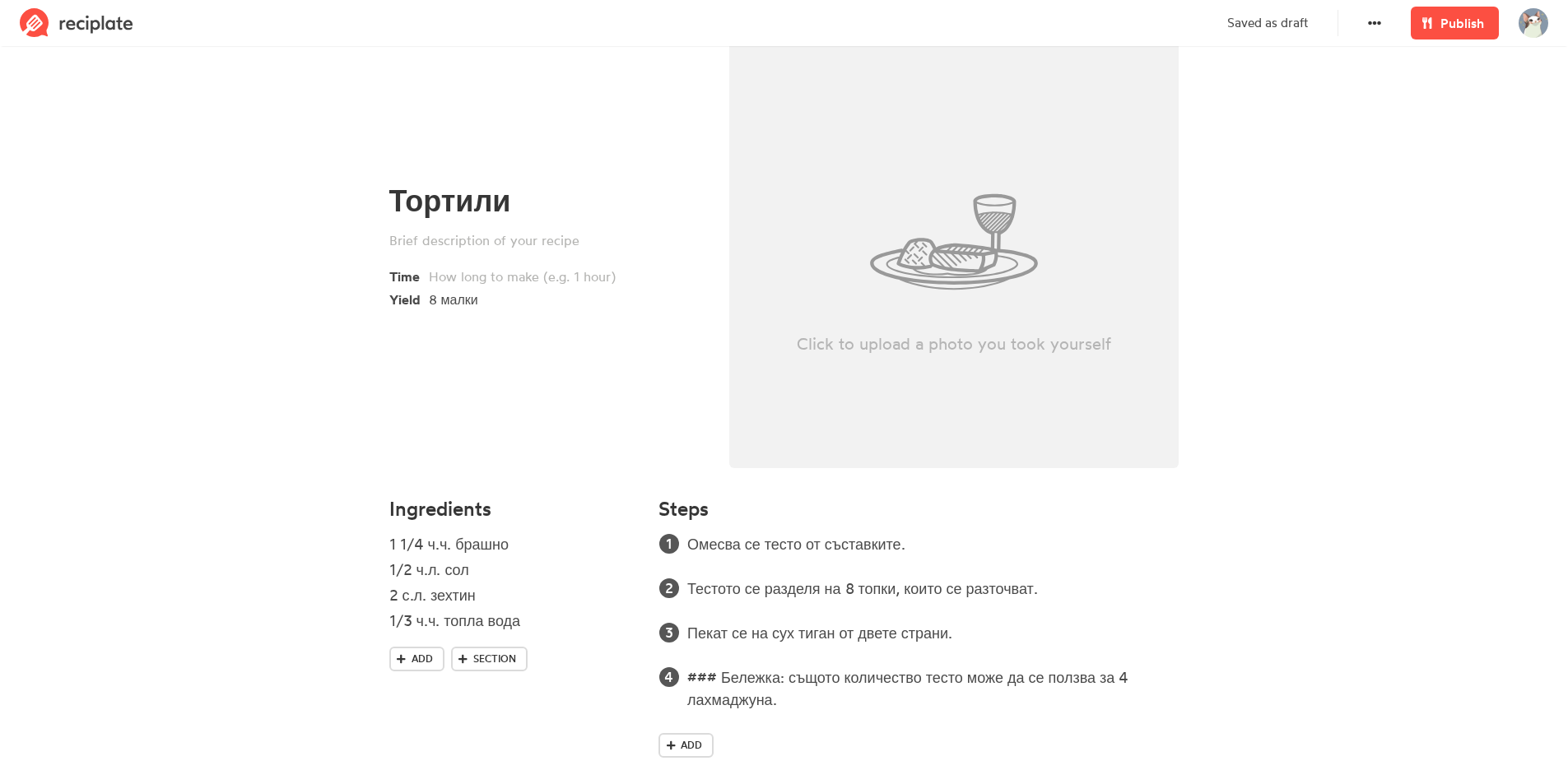
scroll to position [57, 0]
click at [777, 150] on div "Click to upload a photo you took yourself" at bounding box center [954, 244] width 450 height 452
click at [777, 299] on div "Click to upload a photo you took yourself" at bounding box center [954, 244] width 450 height 452
type input "C:\fakepath\ChatGPT Image [DATE], 08_57_57 PM.png"
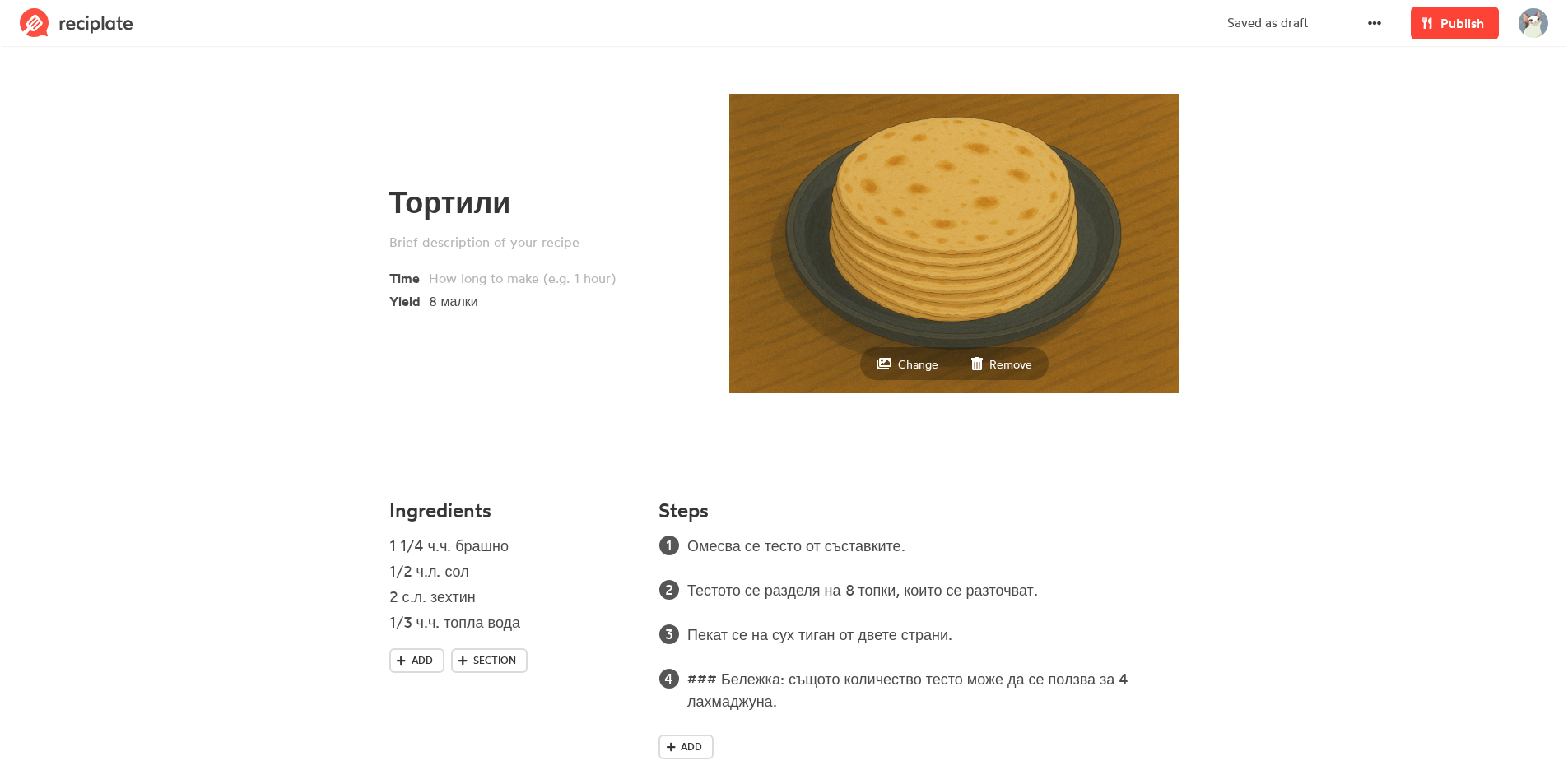
click at [777, 23] on span "Publish" at bounding box center [1462, 23] width 44 height 20
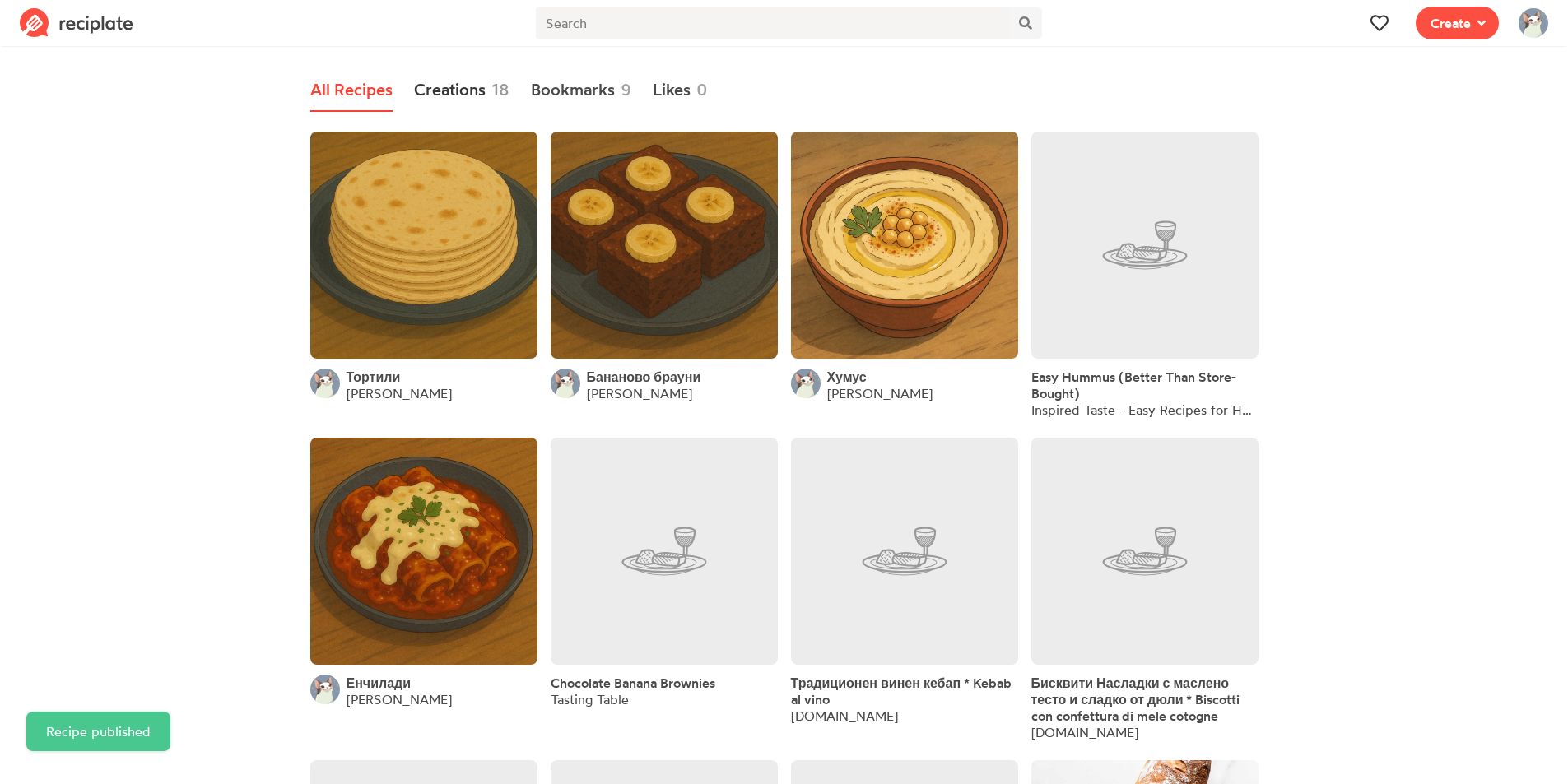
click at [467, 83] on link "Creations 18" at bounding box center [462, 90] width 95 height 43
